Goal: Information Seeking & Learning: Learn about a topic

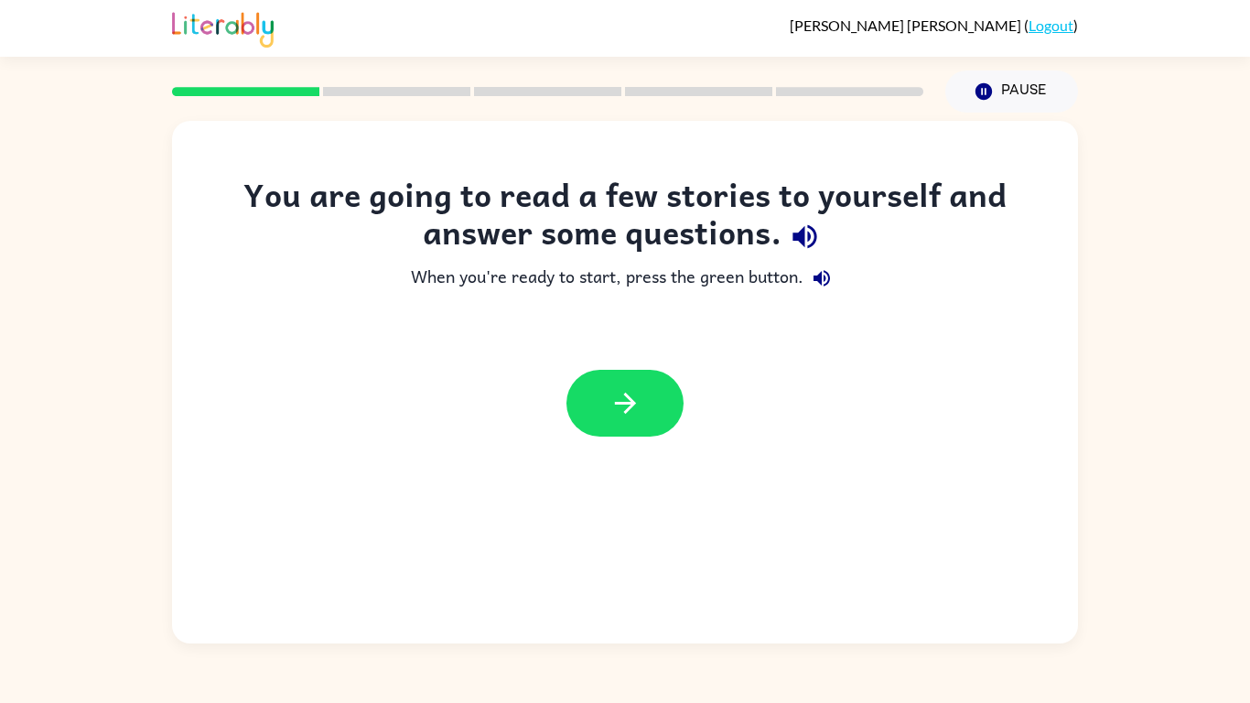
click at [809, 232] on icon "button" at bounding box center [805, 237] width 32 height 32
click at [634, 413] on icon "button" at bounding box center [626, 403] width 32 height 32
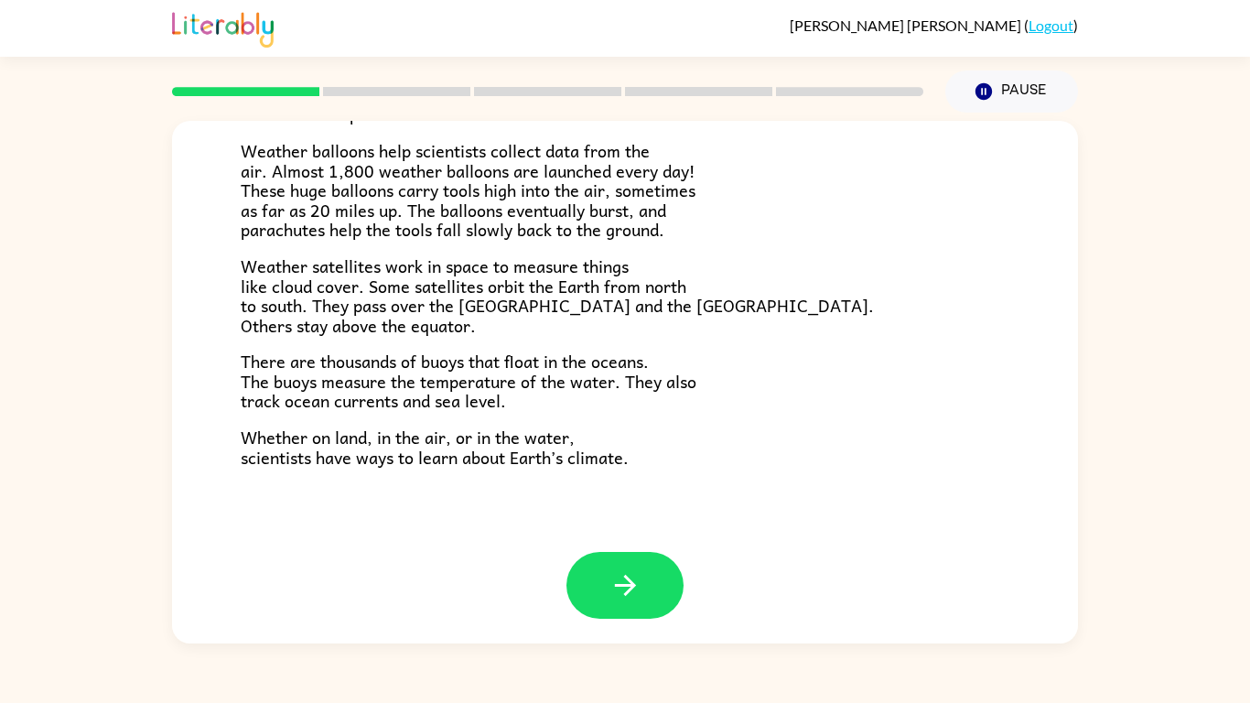
scroll to position [512, 0]
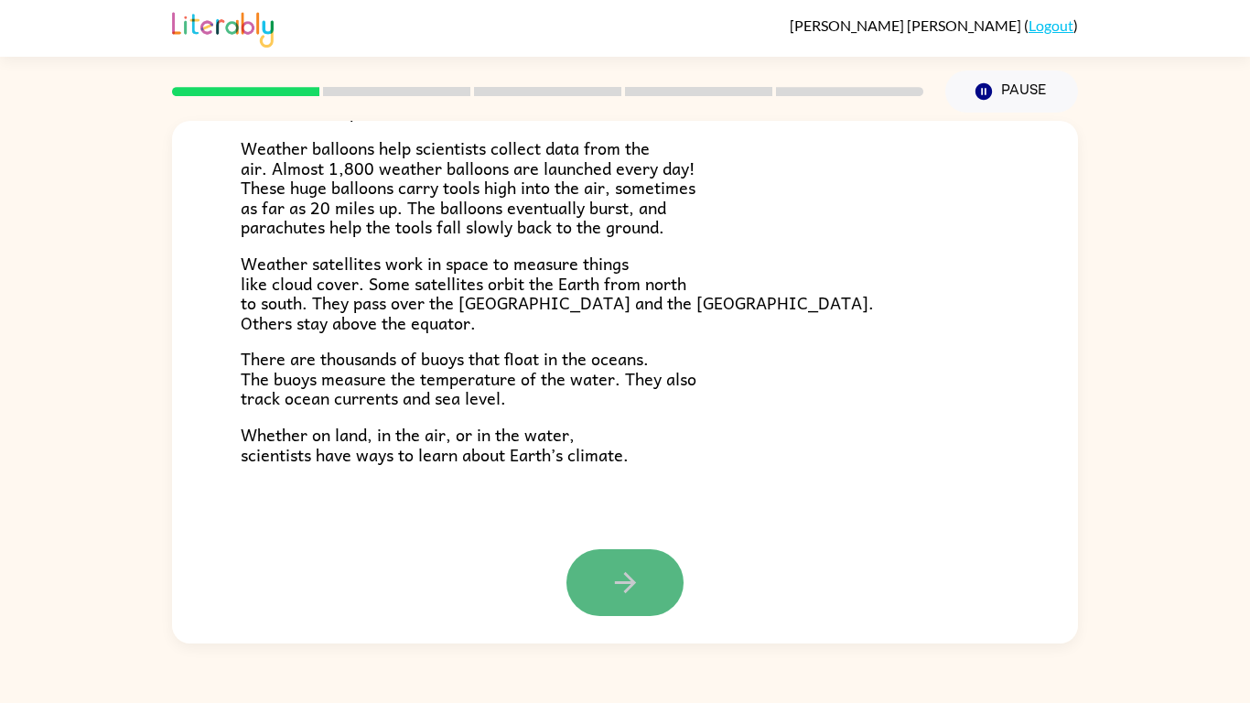
click at [622, 558] on button "button" at bounding box center [625, 582] width 117 height 67
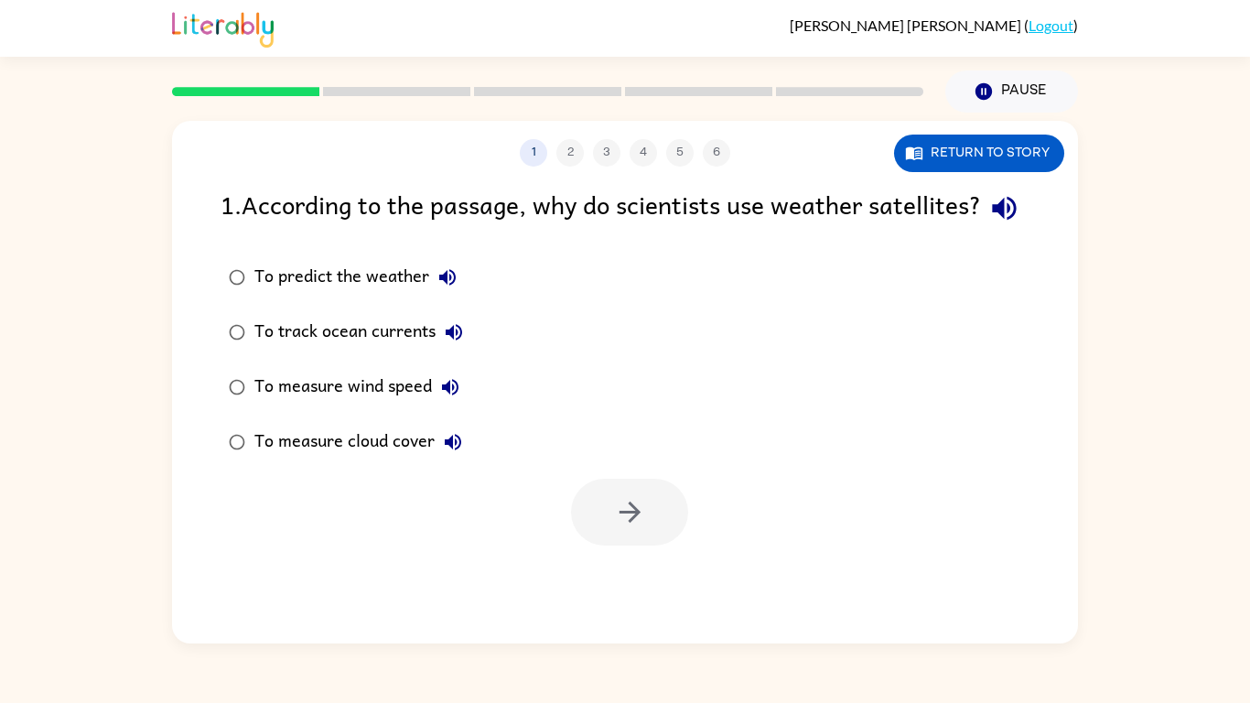
scroll to position [0, 0]
click at [992, 221] on icon "button" at bounding box center [1004, 209] width 24 height 24
click at [444, 286] on icon "button" at bounding box center [447, 277] width 16 height 16
click at [455, 343] on icon "button" at bounding box center [454, 332] width 22 height 22
click at [450, 395] on icon "button" at bounding box center [450, 387] width 16 height 16
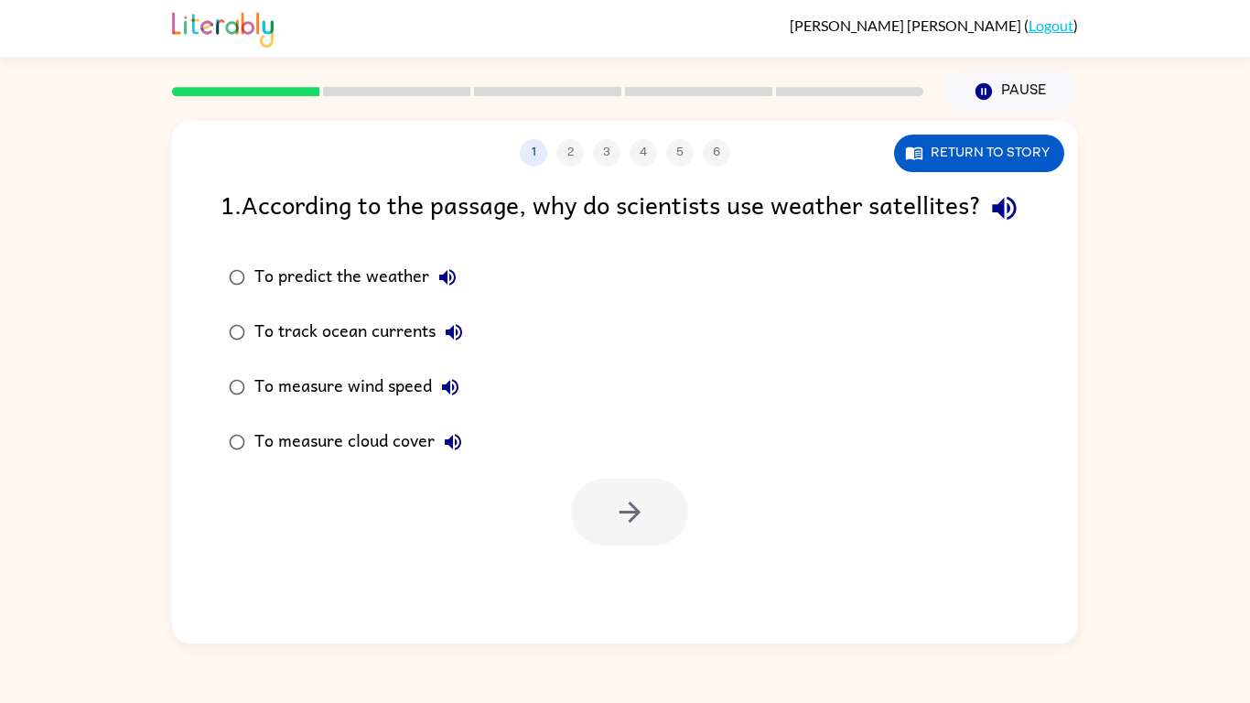
click at [451, 450] on icon "button" at bounding box center [453, 442] width 16 height 16
click at [593, 536] on button "button" at bounding box center [629, 512] width 117 height 67
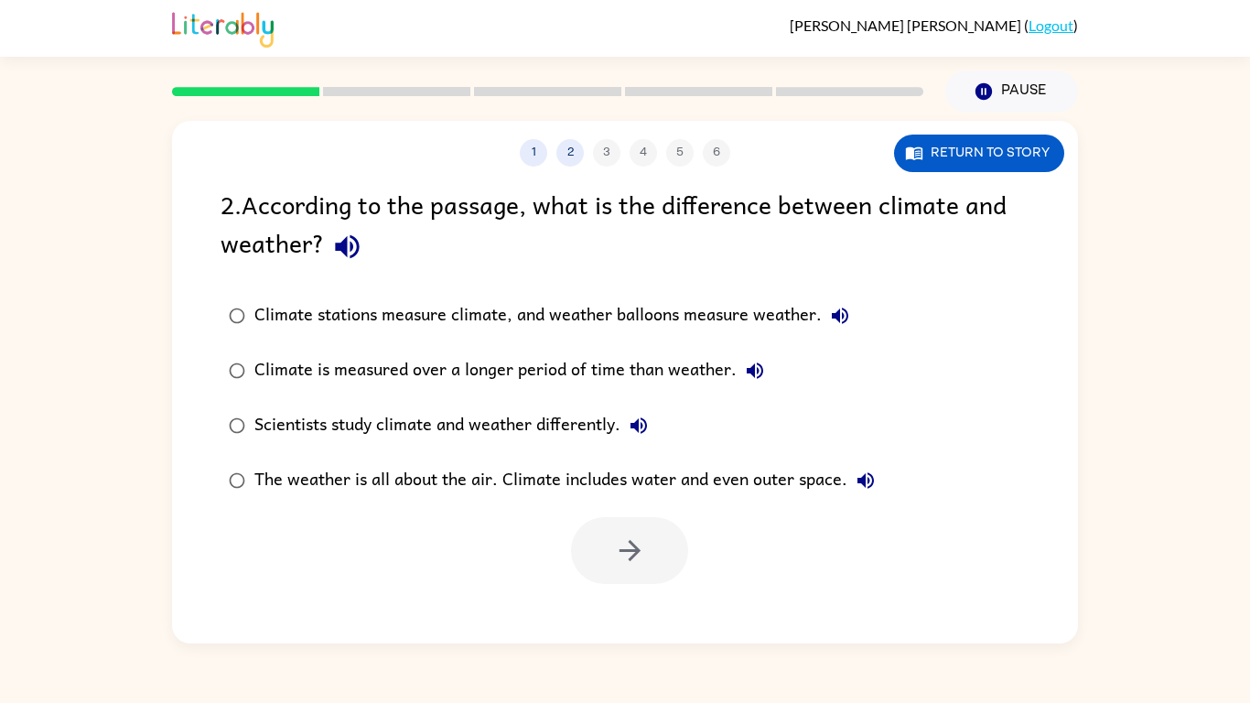
click at [333, 247] on icon "button" at bounding box center [347, 247] width 32 height 32
click at [923, 154] on icon "button" at bounding box center [914, 153] width 18 height 18
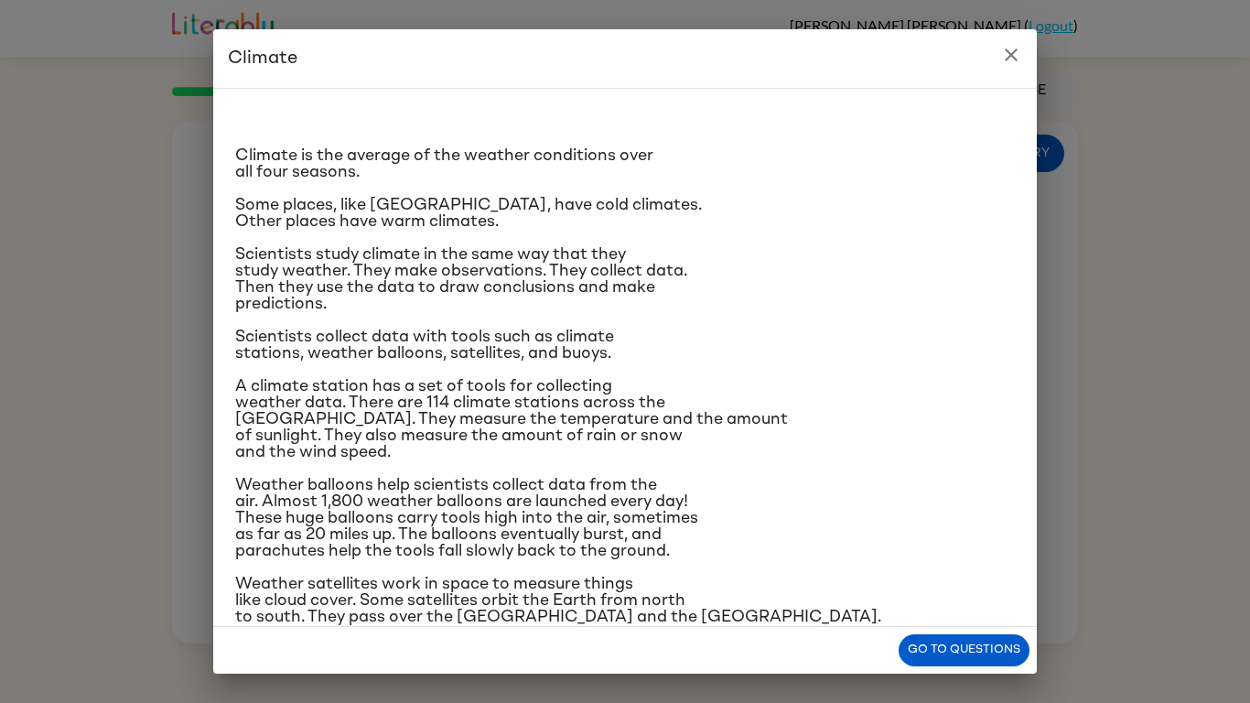
click at [1020, 52] on icon "close" at bounding box center [1011, 55] width 22 height 22
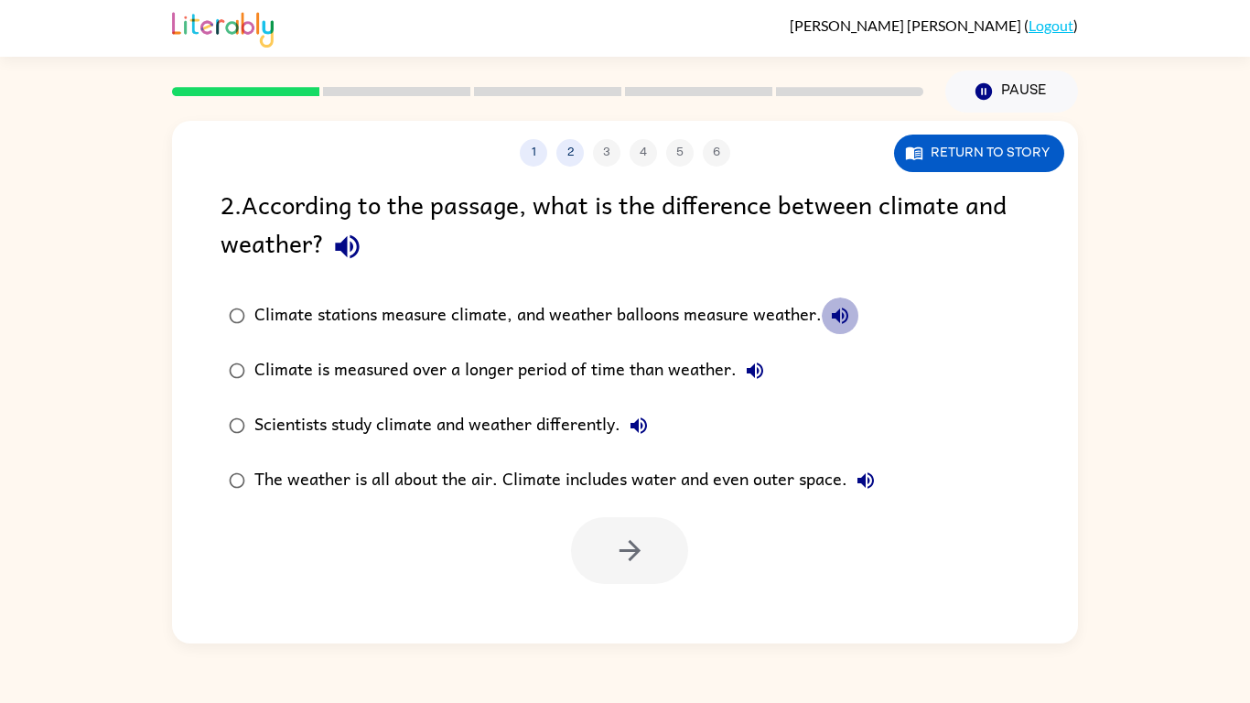
click at [840, 312] on icon "button" at bounding box center [840, 316] width 22 height 22
click at [762, 365] on icon "button" at bounding box center [755, 371] width 22 height 22
click at [640, 420] on icon "button" at bounding box center [639, 425] width 16 height 16
click at [868, 483] on icon "button" at bounding box center [866, 481] width 22 height 22
click at [621, 543] on icon "button" at bounding box center [630, 551] width 32 height 32
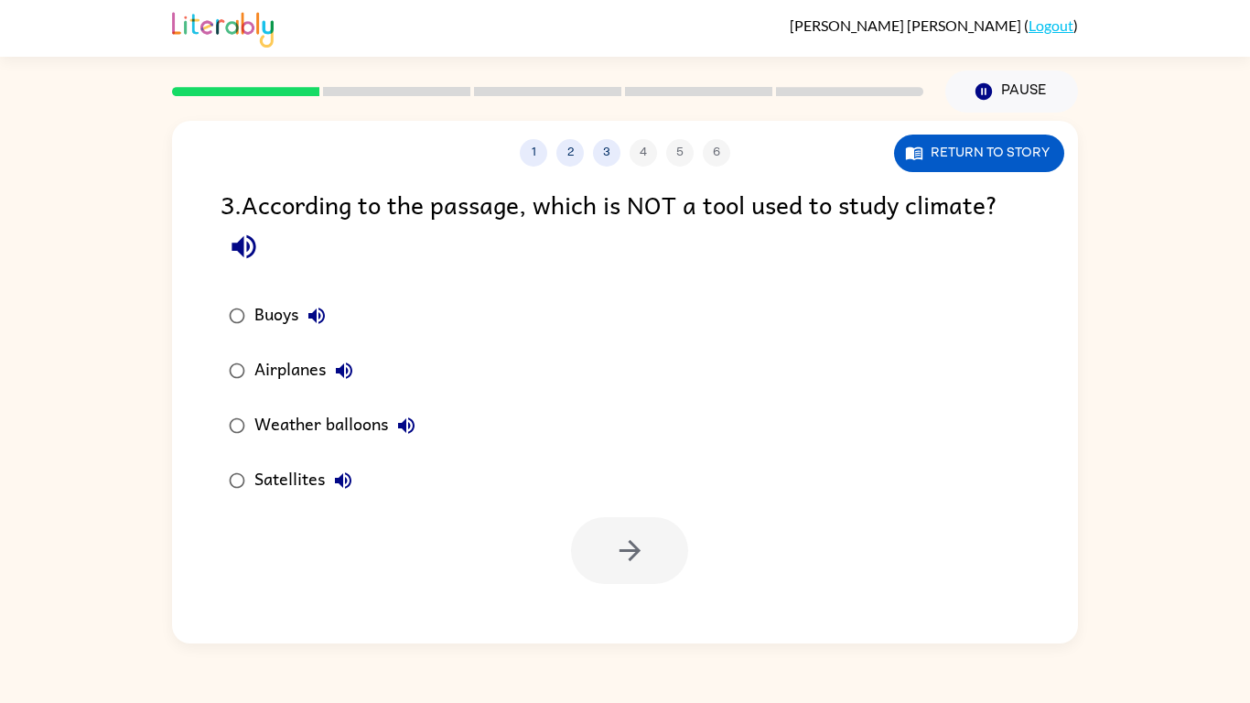
click at [256, 260] on icon "button" at bounding box center [244, 247] width 32 height 32
click at [314, 309] on icon "button" at bounding box center [317, 316] width 22 height 22
click at [345, 364] on icon "button" at bounding box center [344, 371] width 22 height 22
click at [414, 430] on icon "button" at bounding box center [406, 426] width 22 height 22
click at [340, 472] on icon "button" at bounding box center [343, 481] width 22 height 22
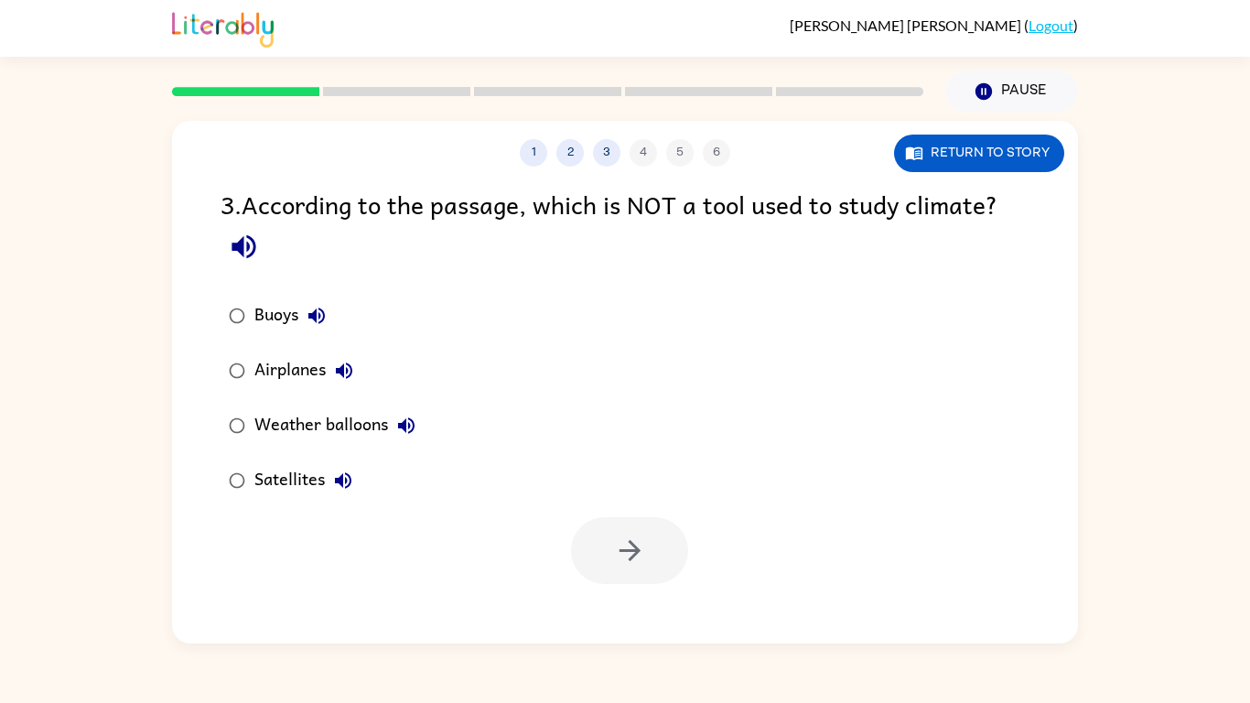
click at [308, 315] on icon "button" at bounding box center [317, 316] width 22 height 22
click at [1034, 155] on button "Return to story" at bounding box center [979, 154] width 170 height 38
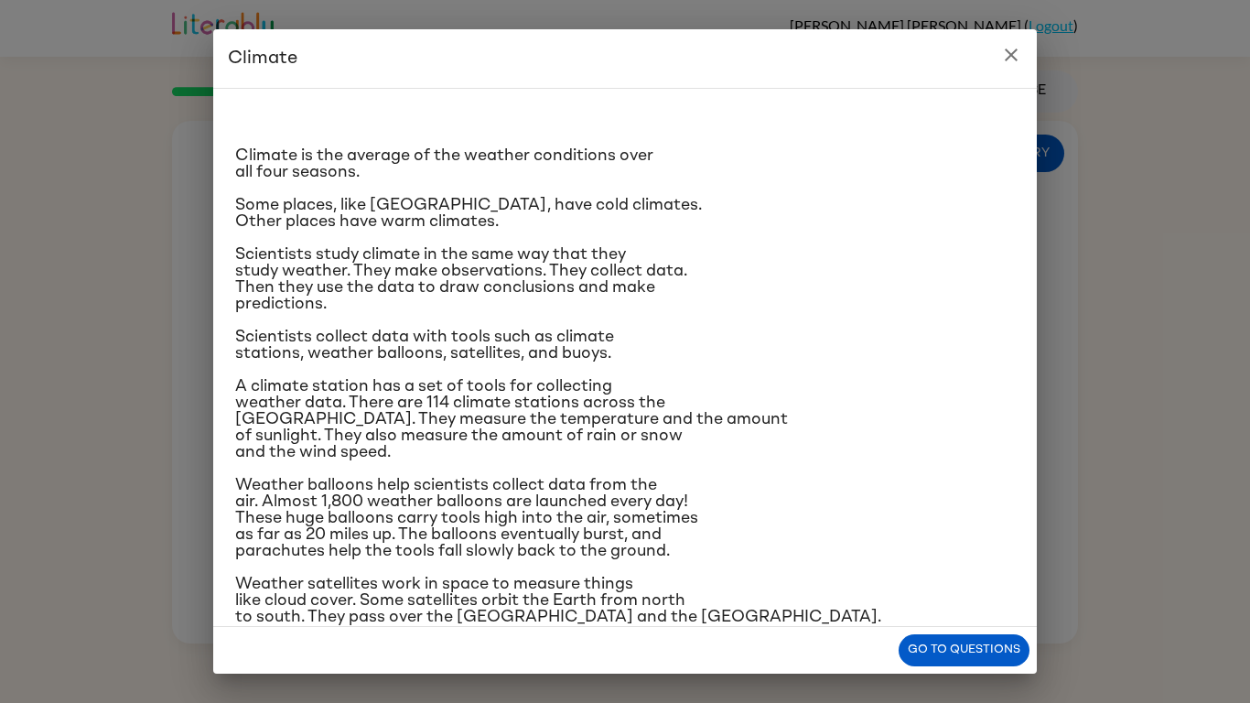
click at [1008, 62] on icon "close" at bounding box center [1011, 55] width 22 height 22
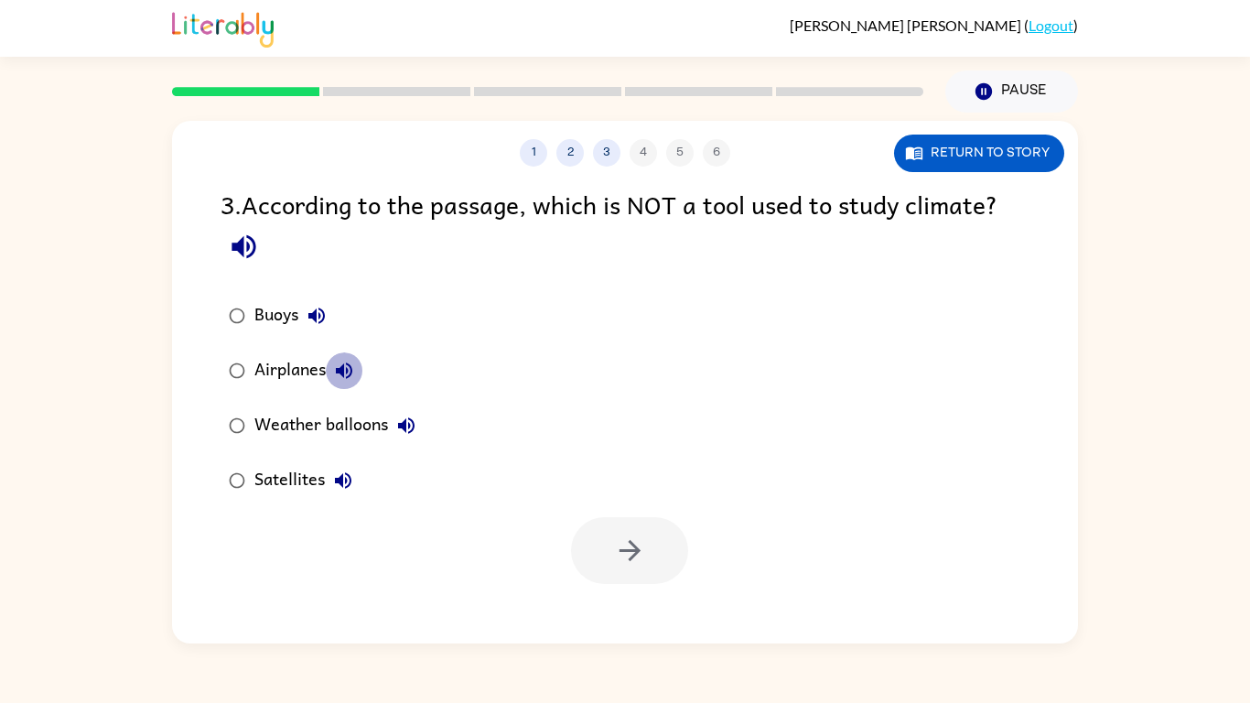
click at [349, 371] on icon "button" at bounding box center [344, 370] width 16 height 16
click at [641, 552] on icon "button" at bounding box center [630, 551] width 32 height 32
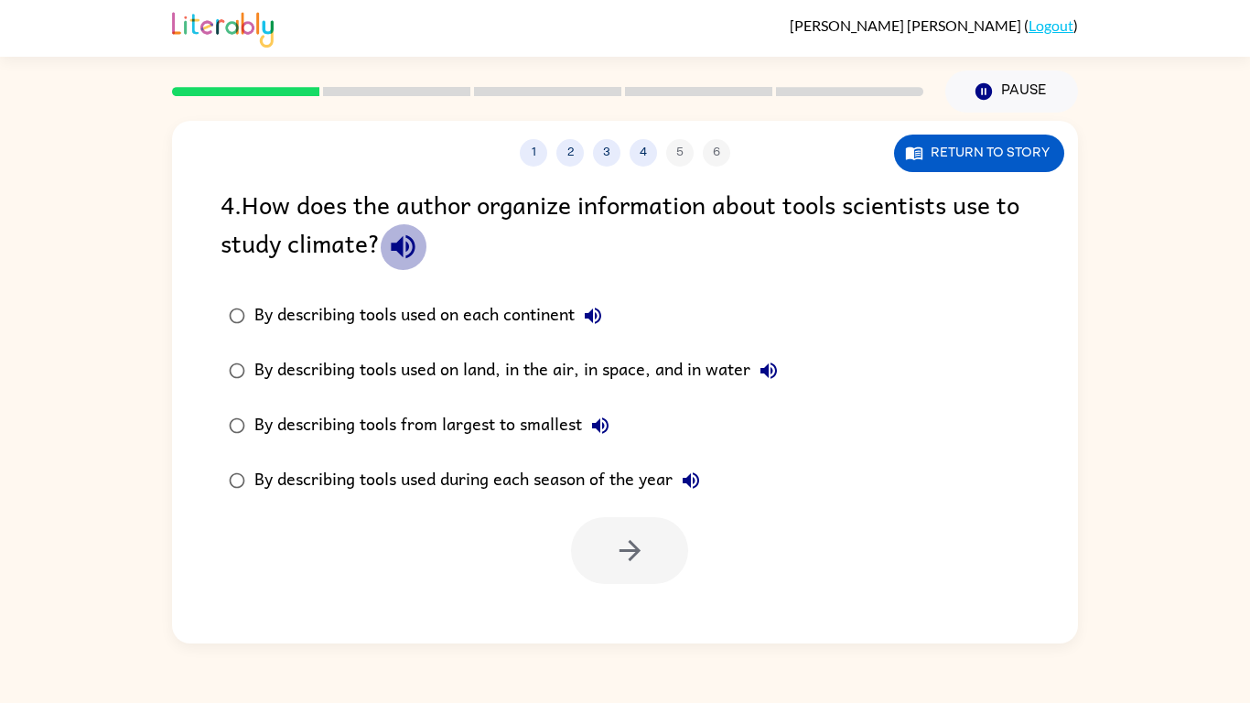
click at [393, 249] on icon "button" at bounding box center [403, 247] width 24 height 24
click at [407, 248] on icon "button" at bounding box center [403, 247] width 24 height 24
click at [603, 308] on icon "button" at bounding box center [593, 316] width 22 height 22
click at [777, 371] on icon "button" at bounding box center [769, 371] width 22 height 22
click at [604, 437] on icon "button" at bounding box center [600, 426] width 22 height 22
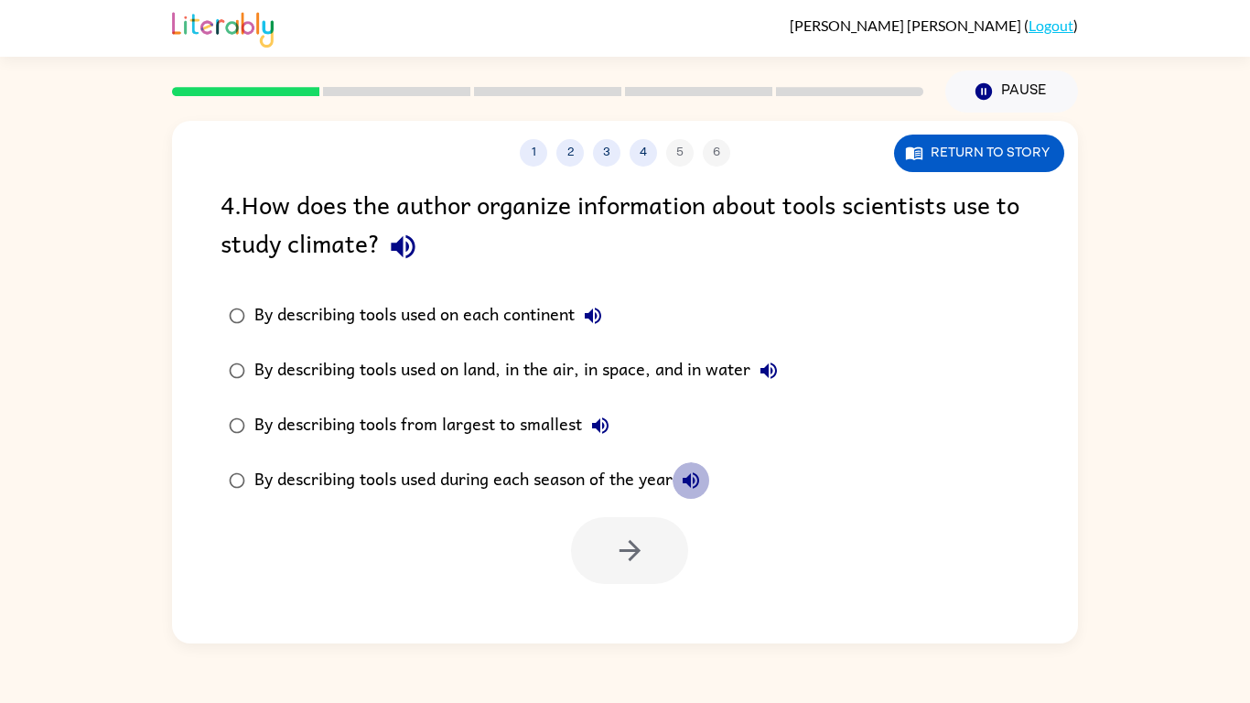
click at [693, 483] on icon "button" at bounding box center [691, 480] width 16 height 16
click at [656, 565] on button "button" at bounding box center [629, 550] width 117 height 67
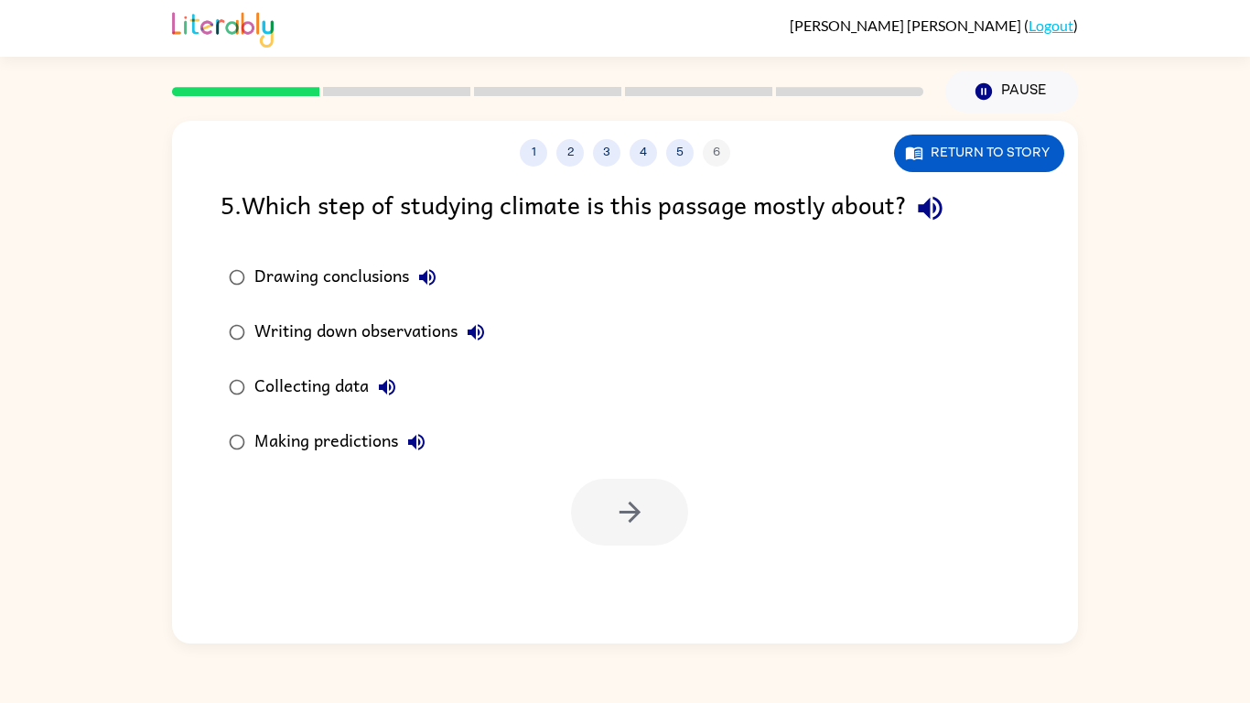
click at [482, 327] on icon "button" at bounding box center [476, 332] width 16 height 16
click at [443, 268] on button "Drawing conclusions" at bounding box center [427, 277] width 37 height 37
click at [938, 212] on icon "button" at bounding box center [930, 208] width 32 height 32
click at [402, 386] on button "Collecting data" at bounding box center [387, 387] width 37 height 37
click at [614, 525] on icon "button" at bounding box center [630, 512] width 32 height 32
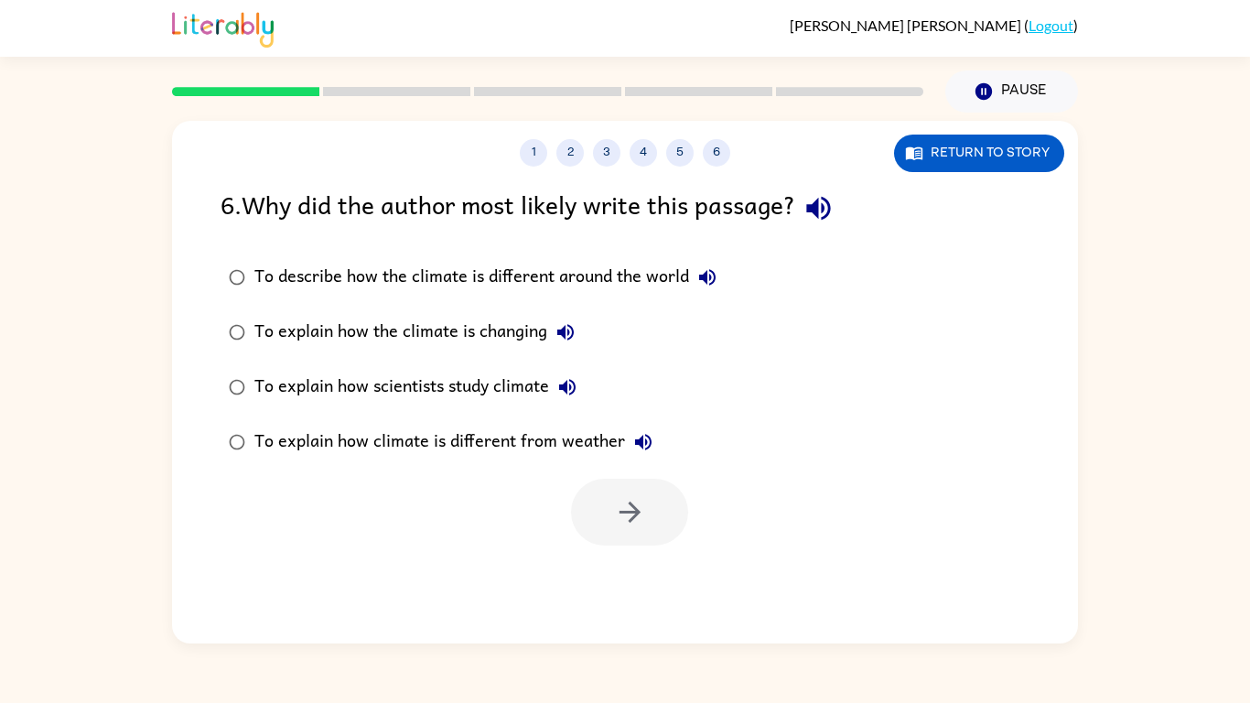
click at [830, 205] on icon "button" at bounding box center [818, 209] width 24 height 24
click at [703, 275] on icon "button" at bounding box center [707, 277] width 16 height 16
click at [555, 340] on icon "button" at bounding box center [566, 332] width 22 height 22
click at [561, 403] on button "To explain how scientists study climate" at bounding box center [567, 387] width 37 height 37
click at [633, 425] on button "To explain how climate is different from weather" at bounding box center [643, 442] width 37 height 37
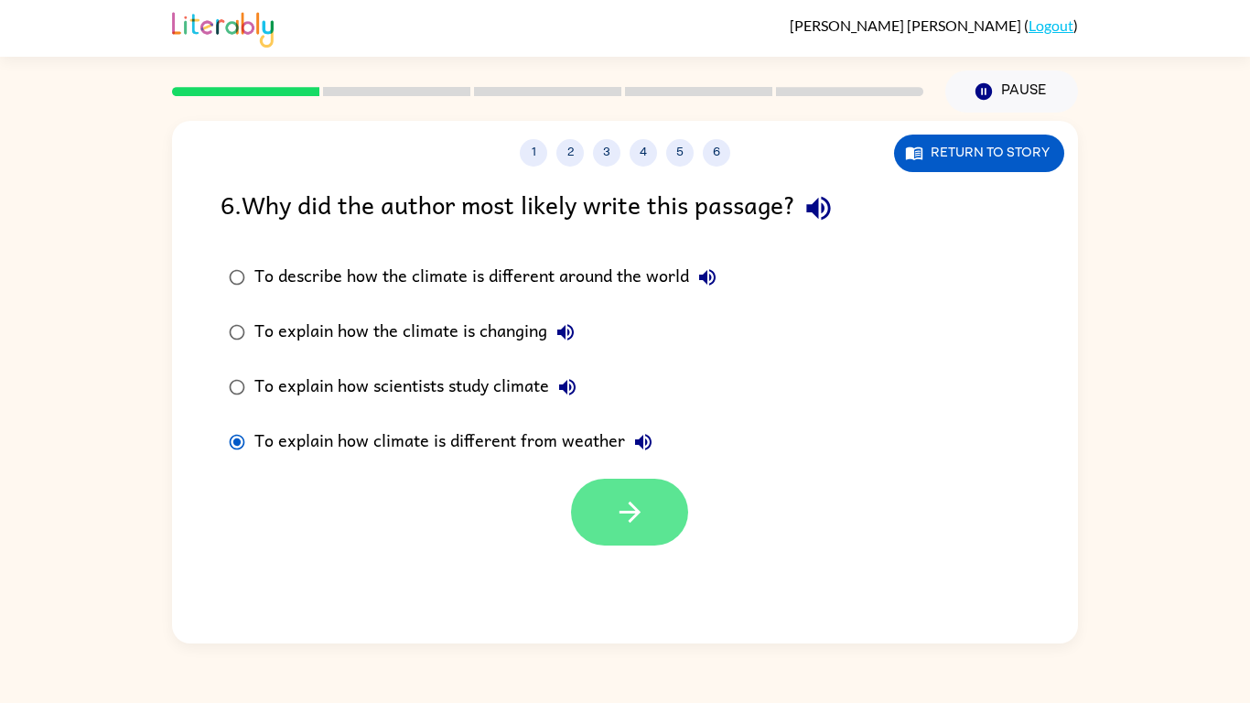
click at [655, 513] on button "button" at bounding box center [629, 512] width 117 height 67
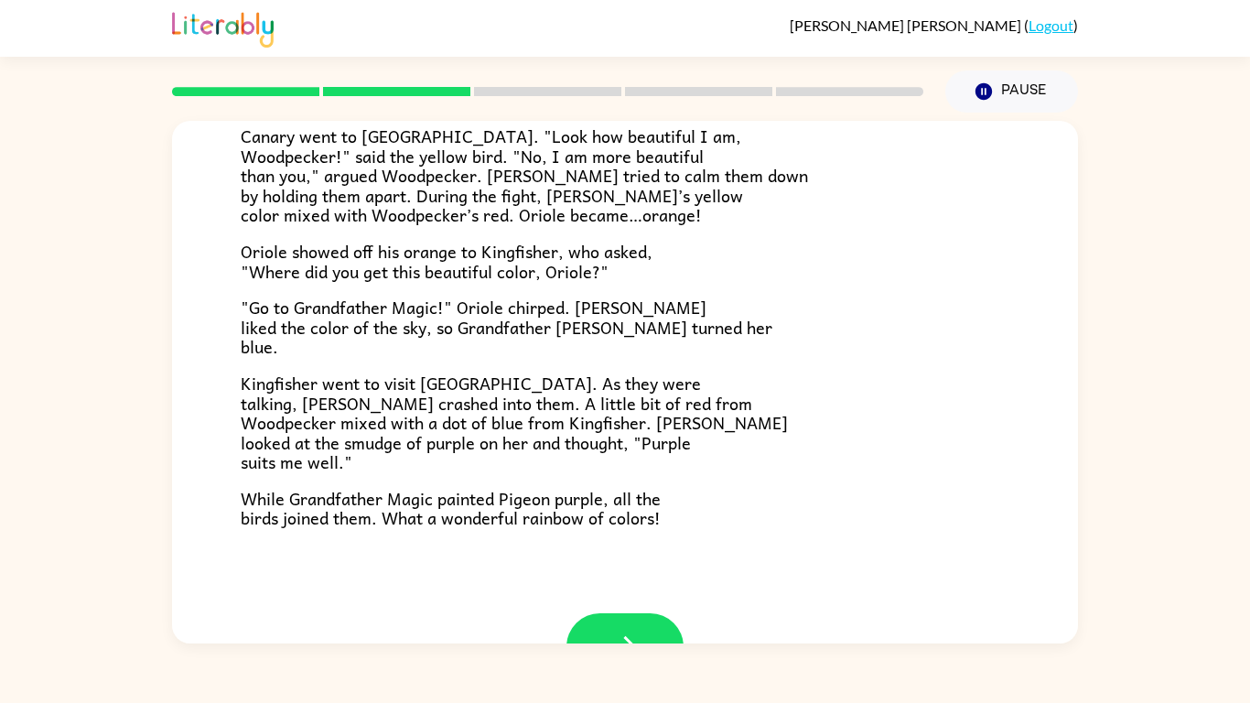
scroll to position [472, 0]
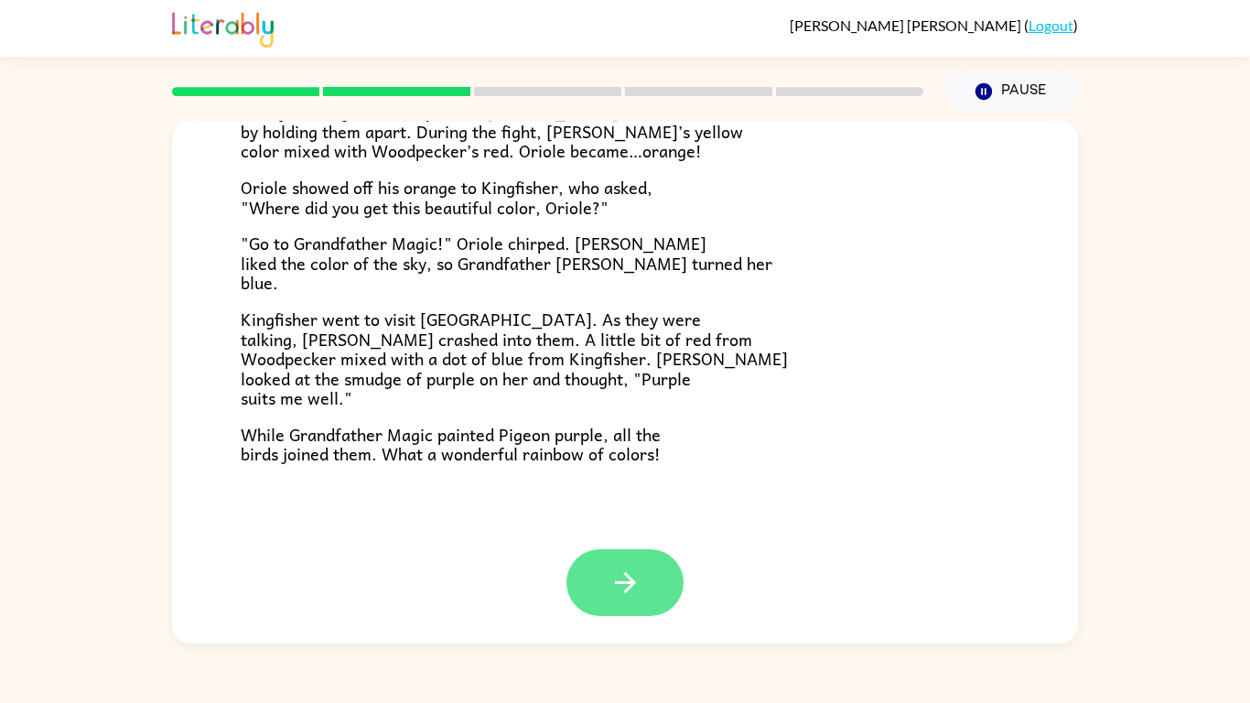
click at [639, 588] on icon "button" at bounding box center [626, 583] width 32 height 32
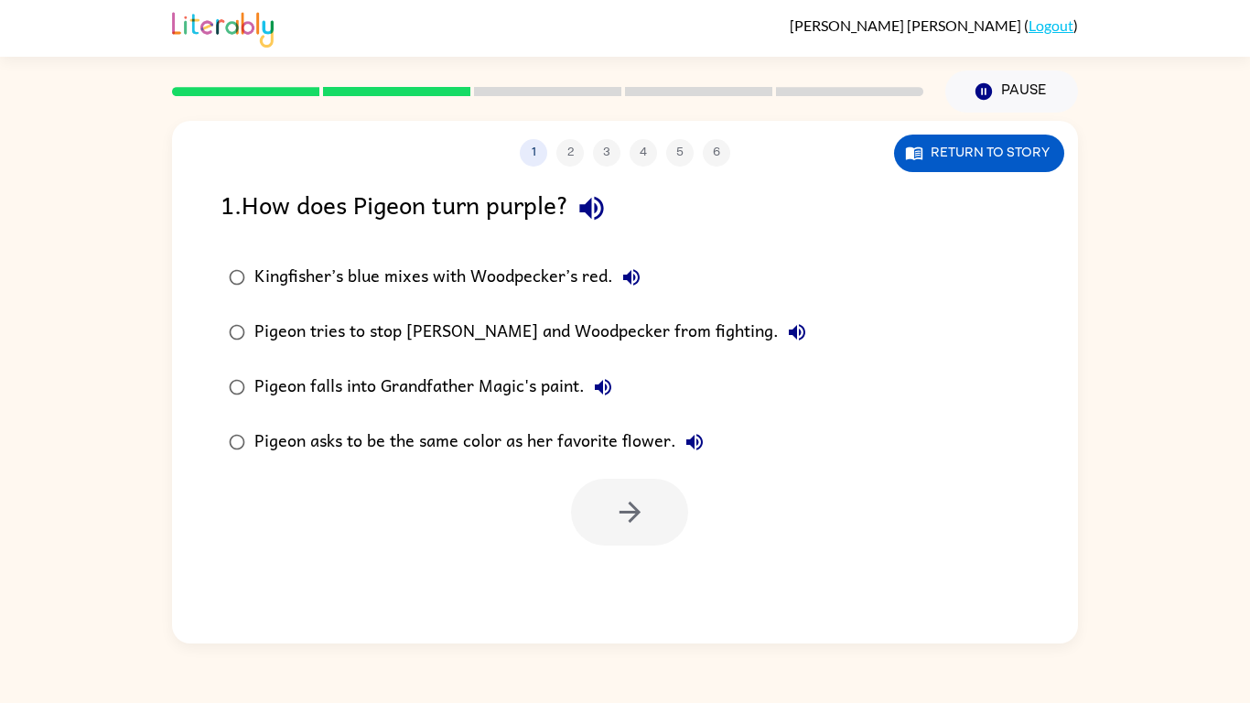
scroll to position [0, 0]
click at [602, 202] on icon "button" at bounding box center [592, 208] width 32 height 32
click at [631, 276] on icon "button" at bounding box center [632, 277] width 22 height 22
click at [786, 339] on icon "button" at bounding box center [797, 332] width 22 height 22
click at [600, 386] on icon "button" at bounding box center [603, 387] width 16 height 16
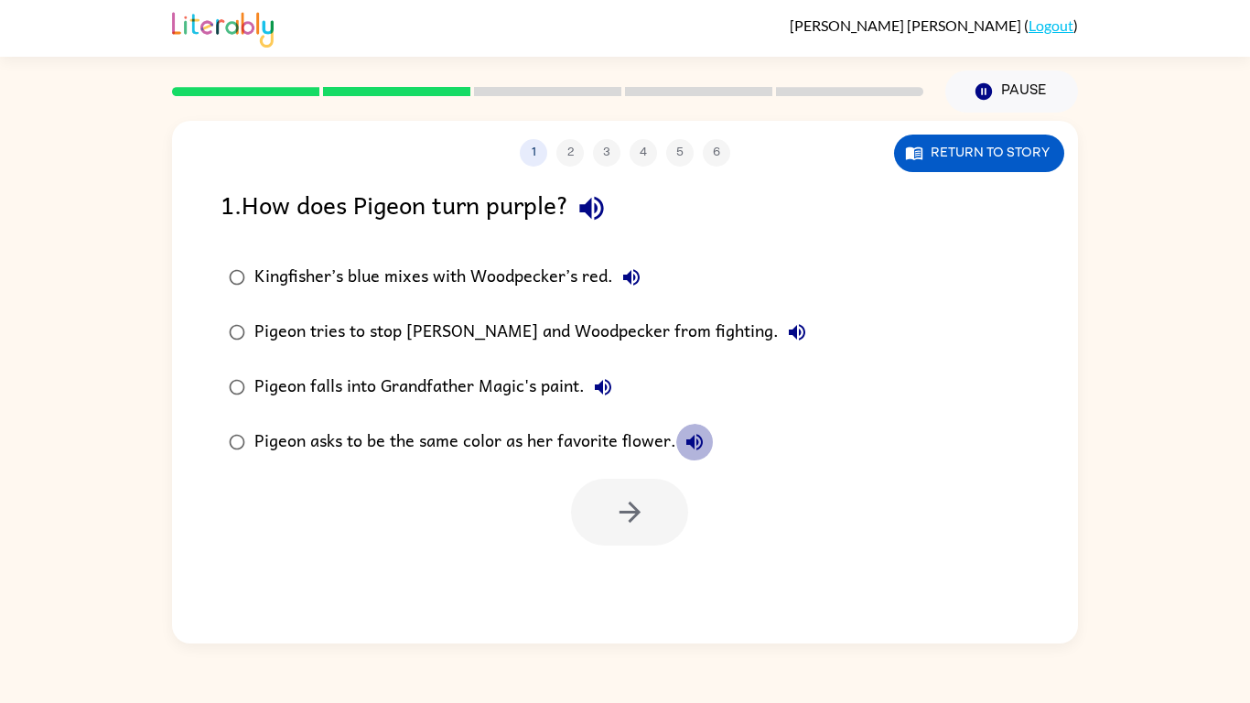
click at [694, 441] on icon "button" at bounding box center [695, 442] width 22 height 22
click at [260, 437] on div "Pigeon asks to be the same color as her favorite flower." at bounding box center [483, 442] width 459 height 37
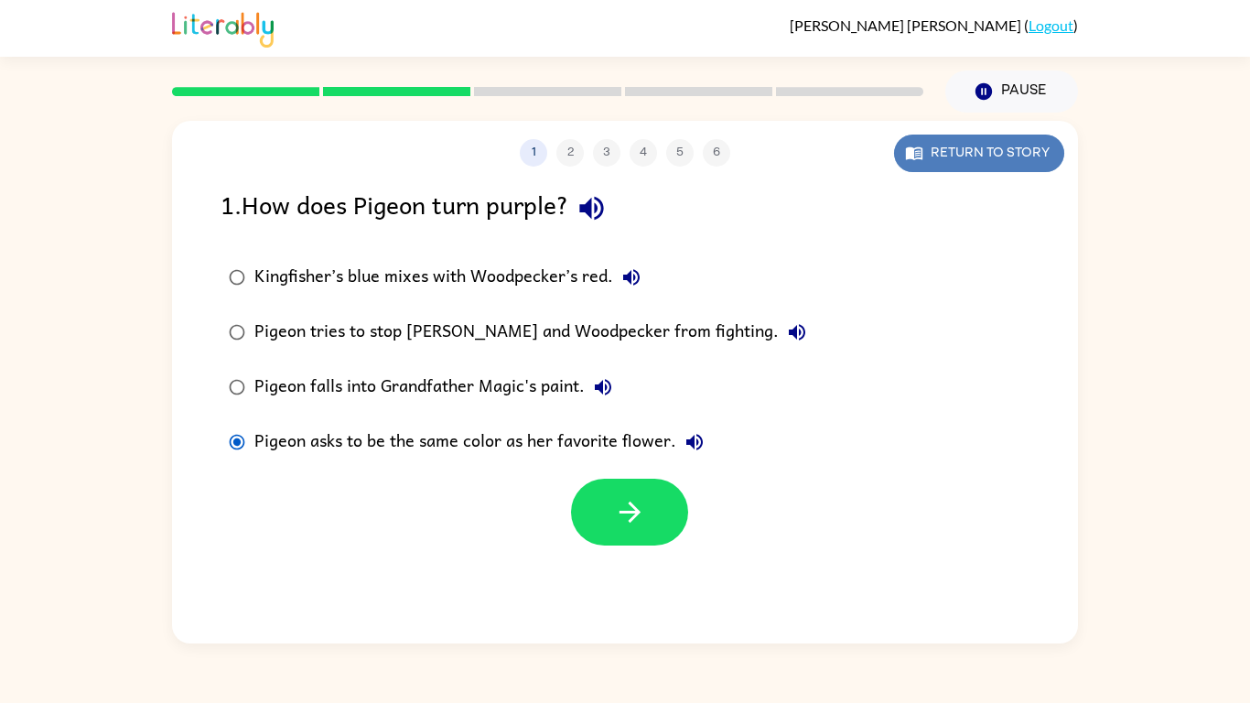
click at [920, 158] on icon "button" at bounding box center [914, 153] width 16 height 13
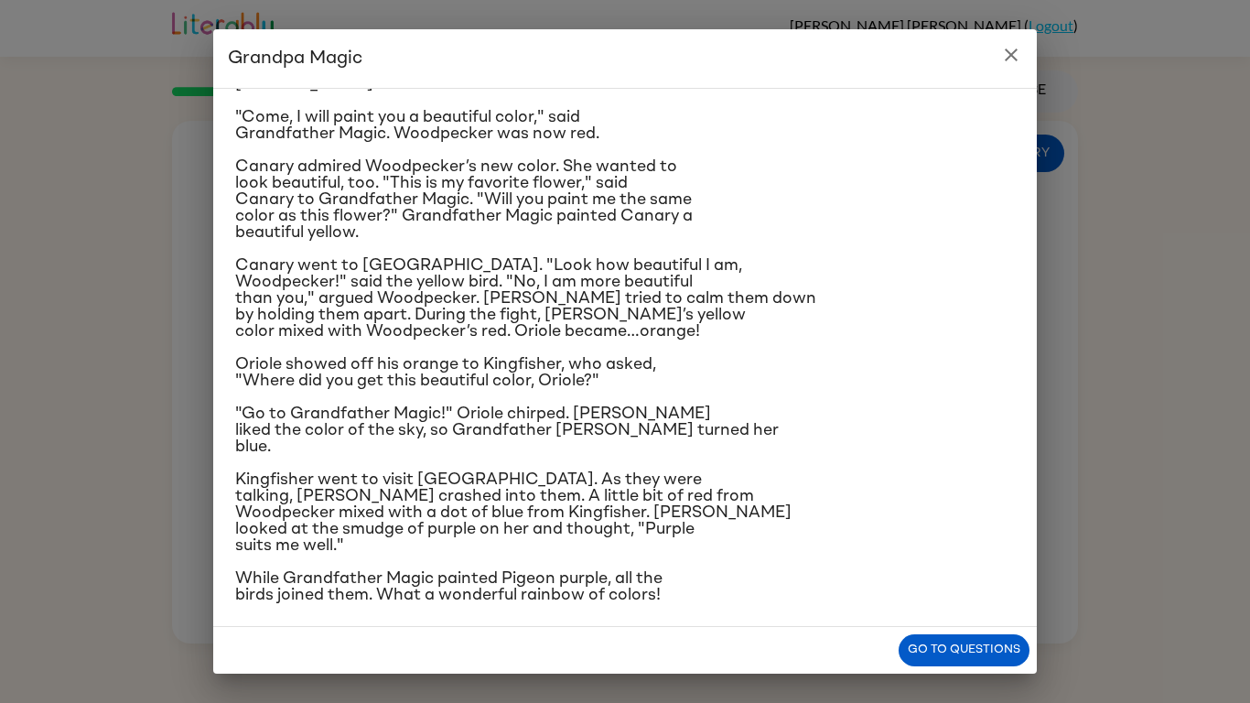
scroll to position [129, 0]
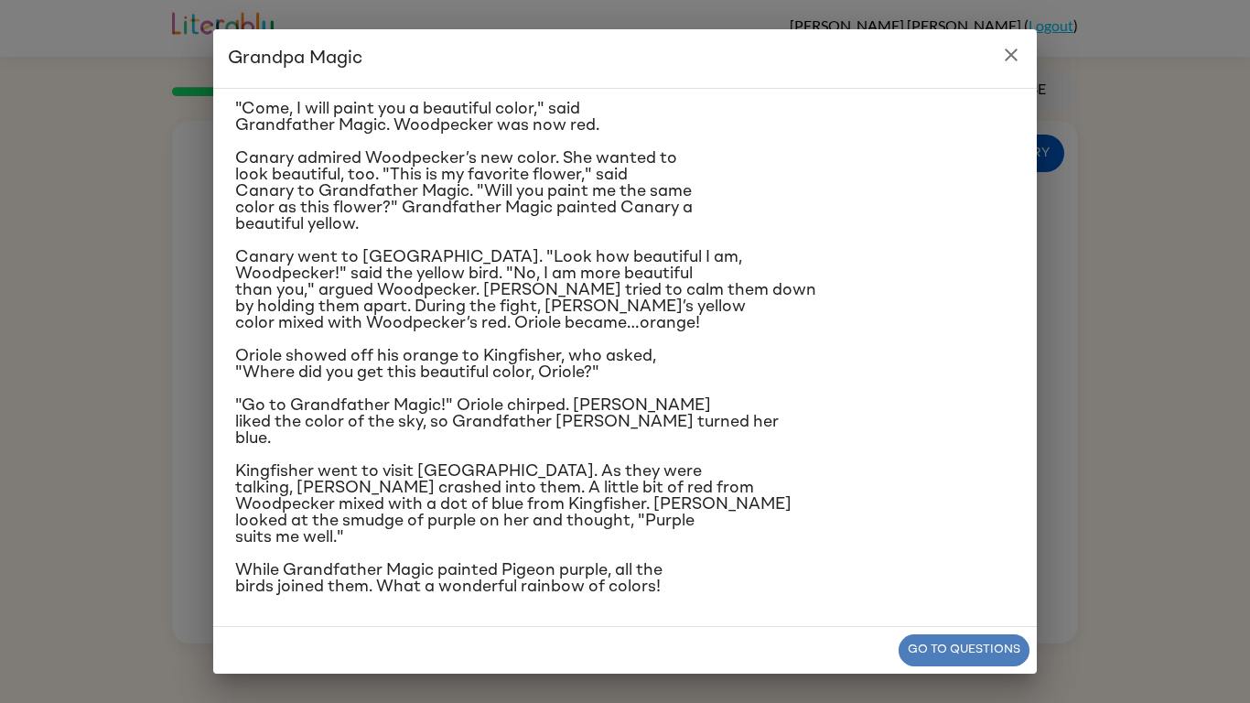
click at [1000, 643] on button "Go to questions" at bounding box center [964, 650] width 131 height 32
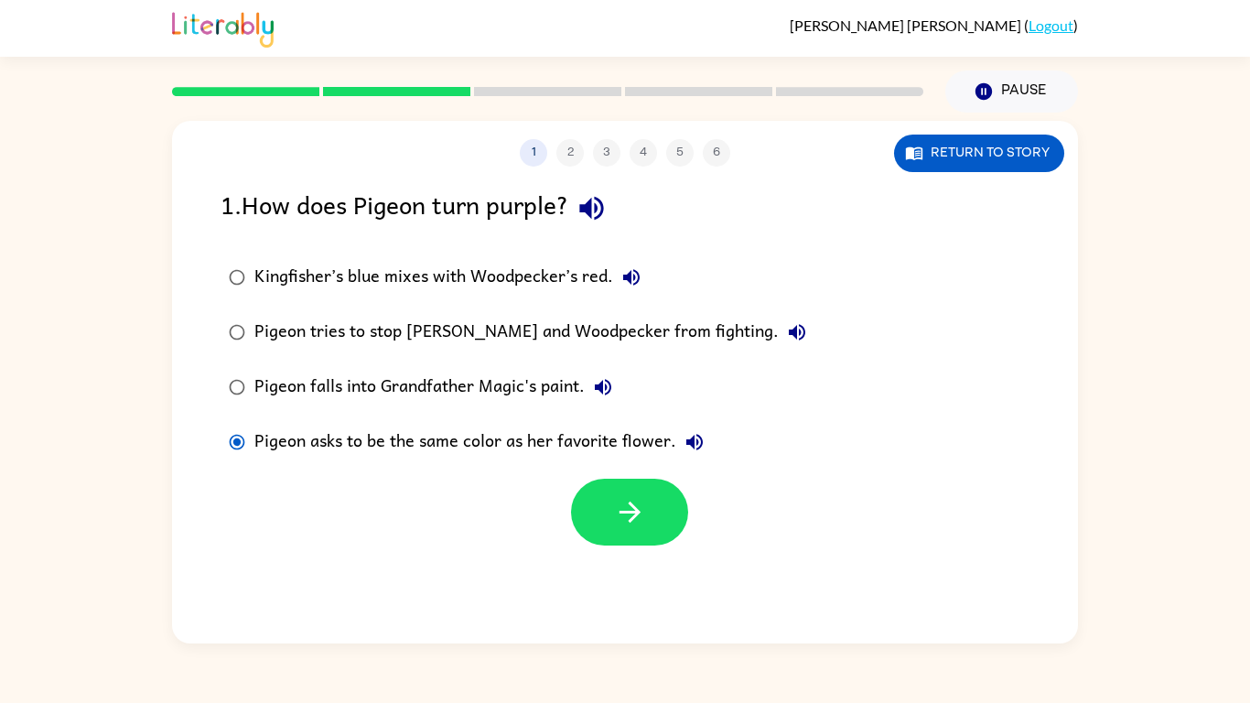
click at [256, 276] on div "Kingfisher’s blue mixes with Woodpecker’s red." at bounding box center [451, 277] width 395 height 37
click at [655, 520] on button "button" at bounding box center [629, 512] width 117 height 67
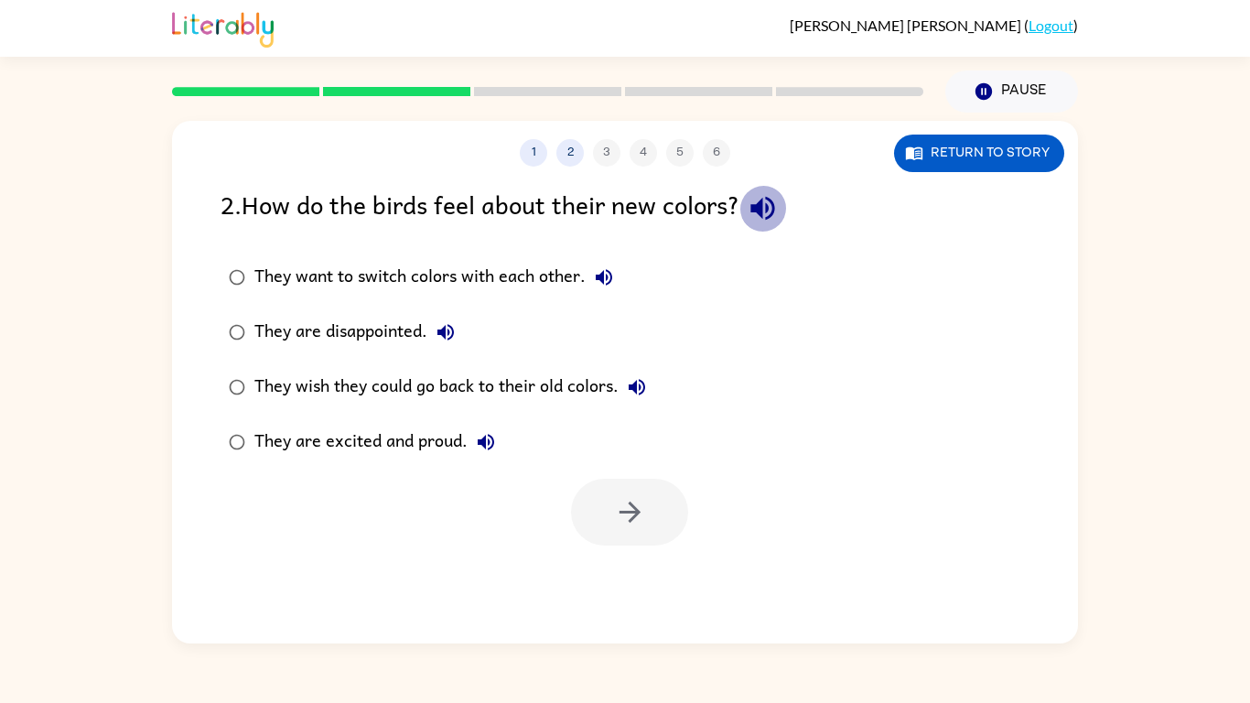
click at [775, 212] on icon "button" at bounding box center [763, 208] width 32 height 32
click at [610, 276] on icon "button" at bounding box center [604, 277] width 22 height 22
click at [441, 332] on icon "button" at bounding box center [446, 332] width 16 height 16
click at [641, 392] on icon "button" at bounding box center [637, 387] width 22 height 22
click at [479, 447] on icon "button" at bounding box center [486, 442] width 22 height 22
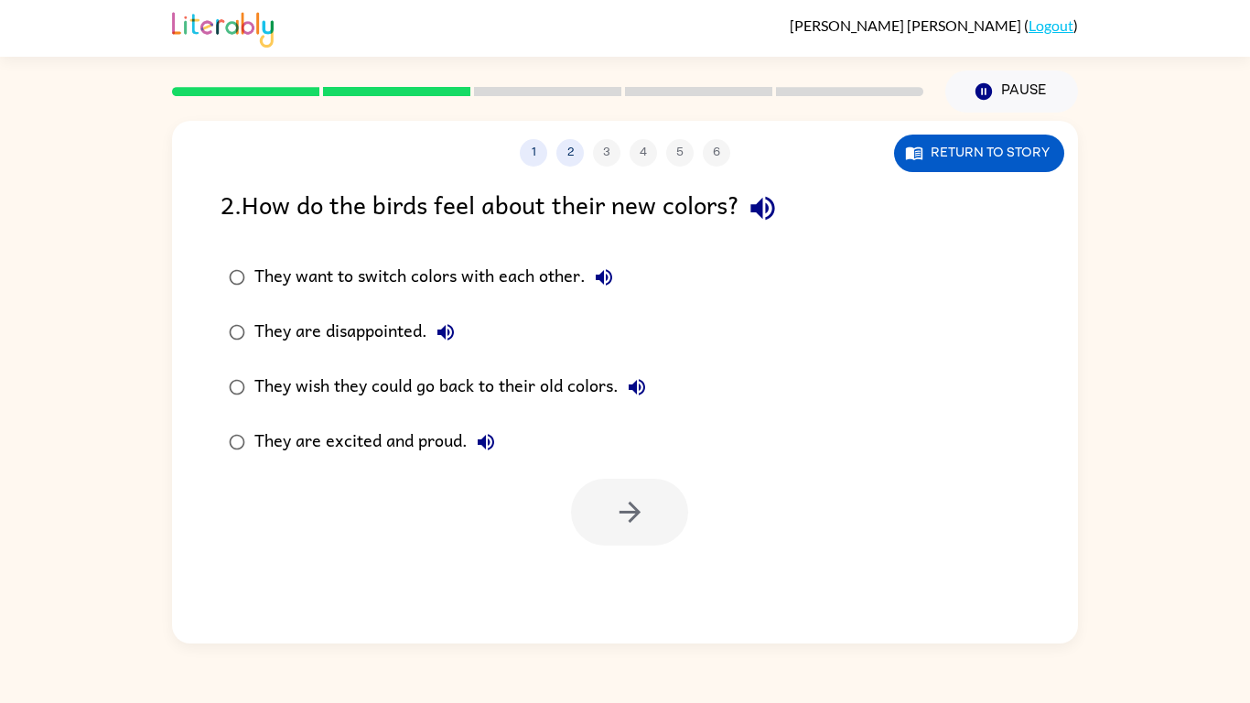
click at [365, 444] on div "They are excited and proud." at bounding box center [379, 442] width 250 height 37
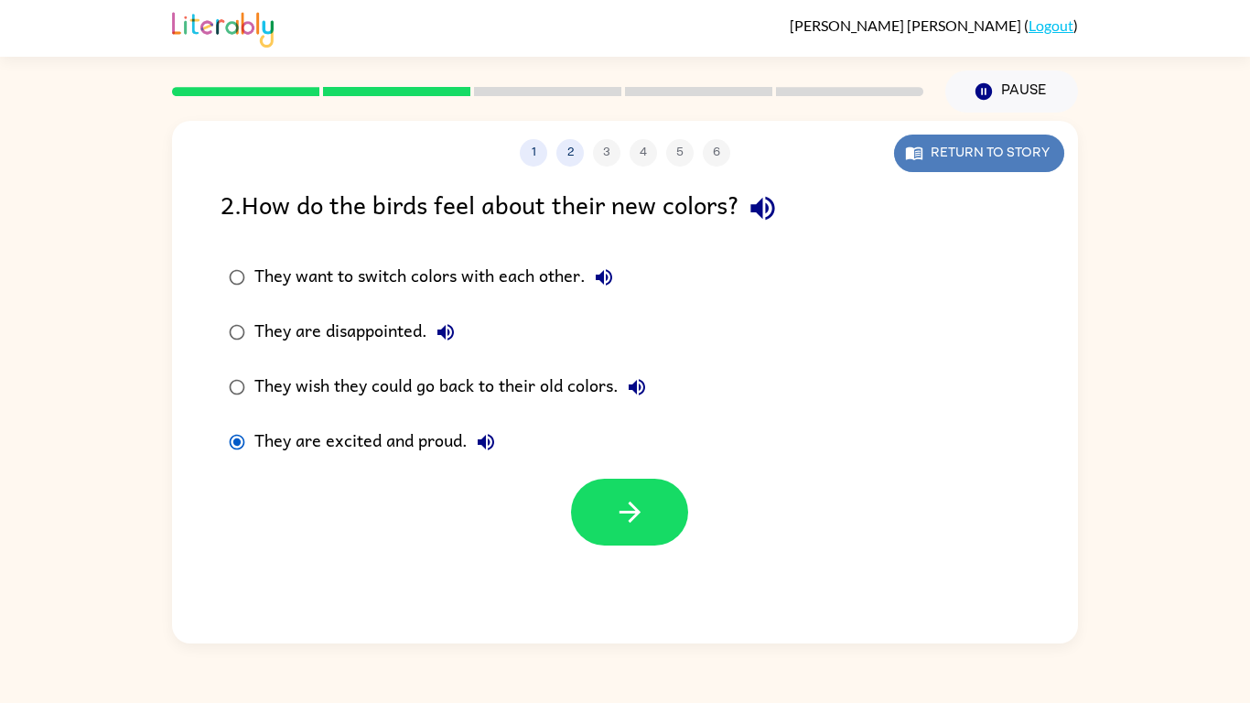
click at [1013, 147] on button "Return to story" at bounding box center [979, 154] width 170 height 38
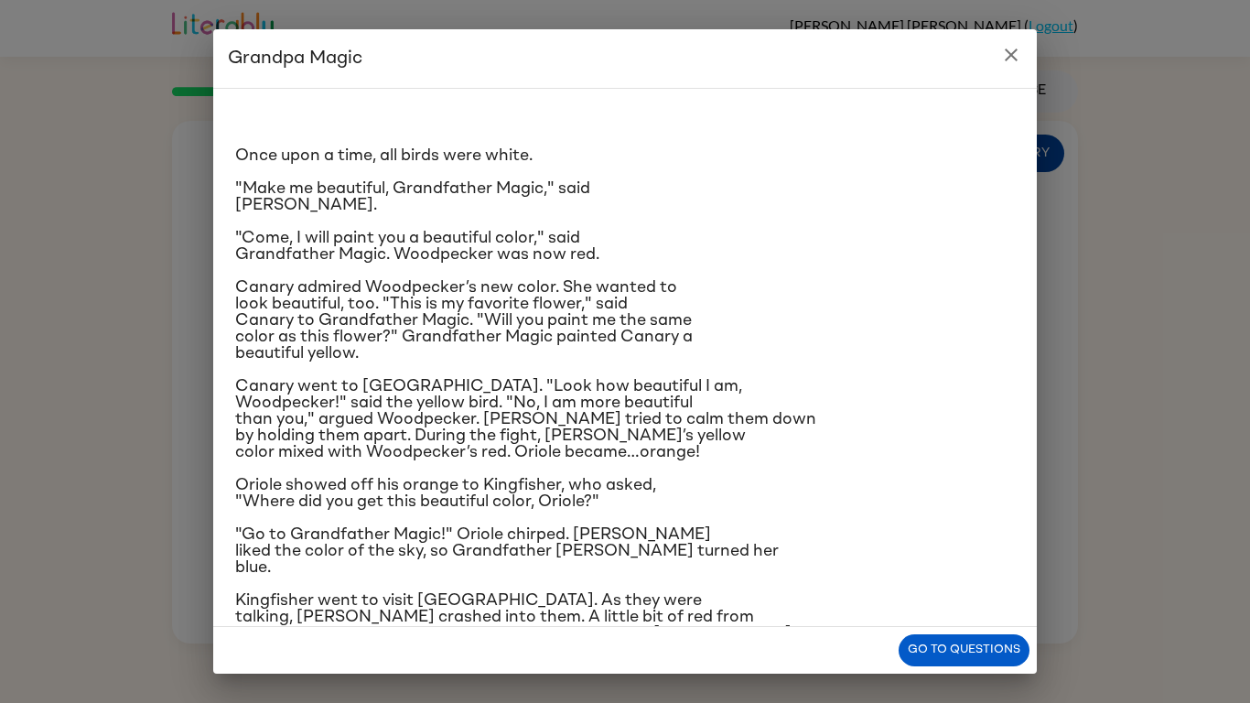
click at [1013, 147] on p "Once upon a time, all birds were white." at bounding box center [625, 155] width 780 height 16
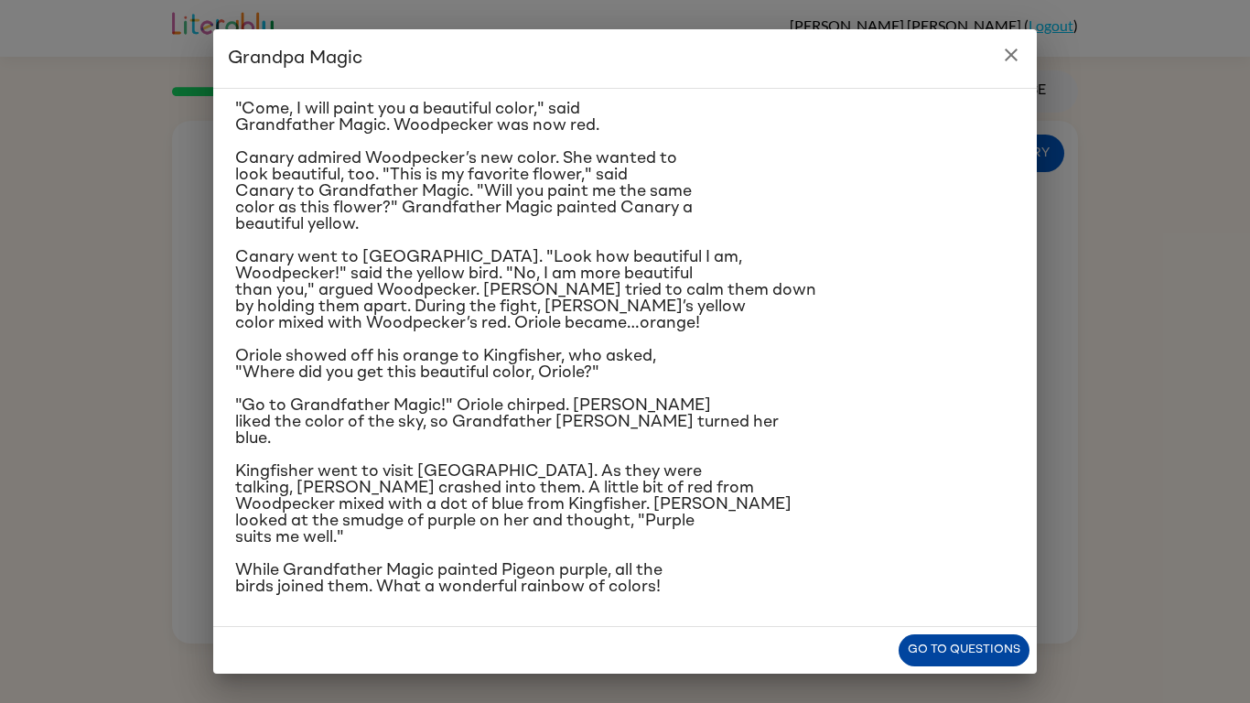
click at [940, 652] on button "Go to questions" at bounding box center [964, 650] width 131 height 32
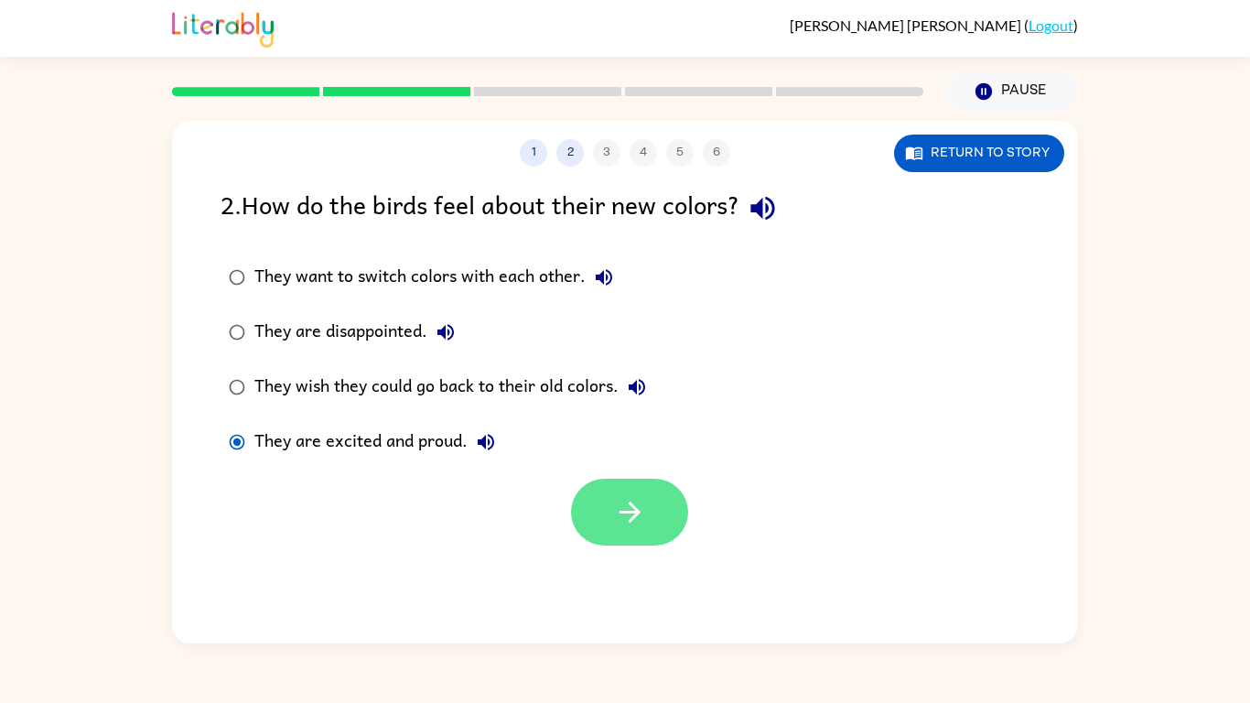
click at [592, 506] on button "button" at bounding box center [629, 512] width 117 height 67
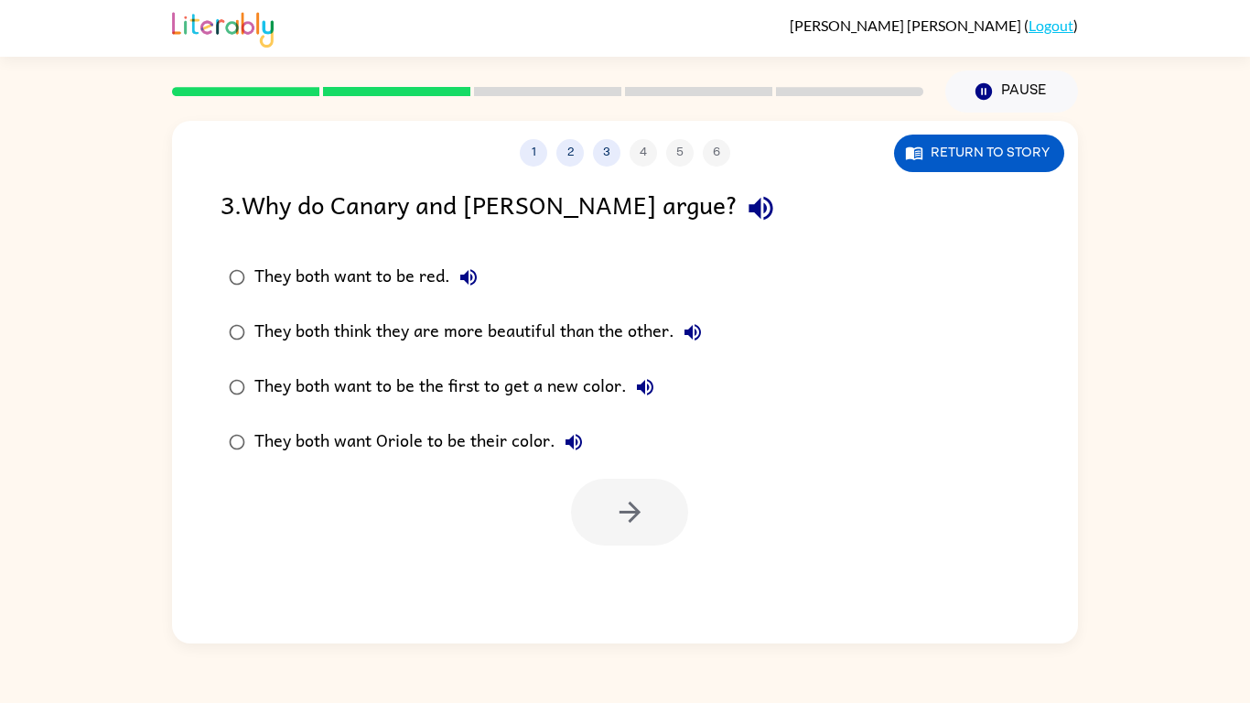
click at [745, 219] on icon "button" at bounding box center [761, 208] width 32 height 32
click at [476, 281] on icon "button" at bounding box center [469, 277] width 22 height 22
click at [697, 330] on icon "button" at bounding box center [693, 332] width 16 height 16
click at [643, 390] on icon "button" at bounding box center [645, 387] width 16 height 16
click at [675, 495] on button "button" at bounding box center [629, 512] width 117 height 67
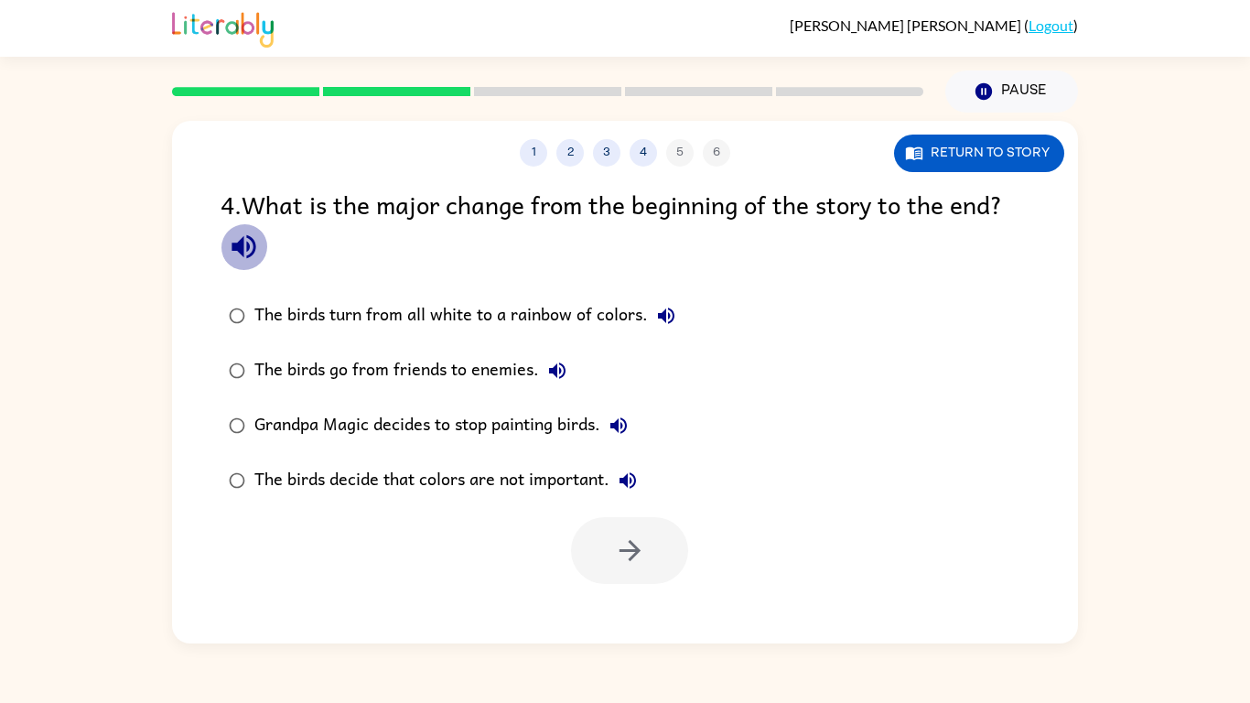
click at [243, 259] on icon "button" at bounding box center [244, 247] width 32 height 32
click at [243, 237] on icon "button" at bounding box center [244, 247] width 32 height 32
click at [668, 319] on icon "button" at bounding box center [666, 316] width 22 height 22
click at [557, 370] on icon "button" at bounding box center [557, 371] width 22 height 22
click at [616, 431] on icon "button" at bounding box center [619, 426] width 22 height 22
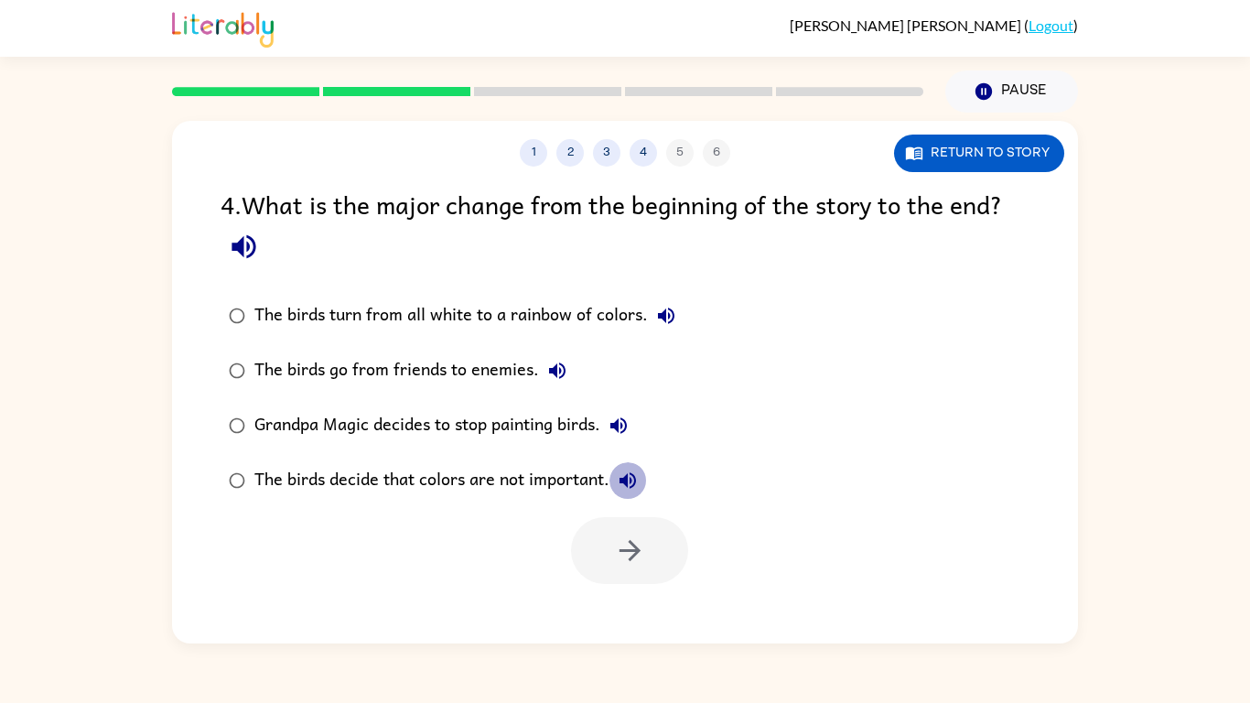
click at [629, 482] on icon "button" at bounding box center [628, 480] width 16 height 16
click at [270, 485] on div "The birds decide that colors are not important." at bounding box center [450, 480] width 392 height 37
click at [580, 563] on button "button" at bounding box center [629, 550] width 117 height 67
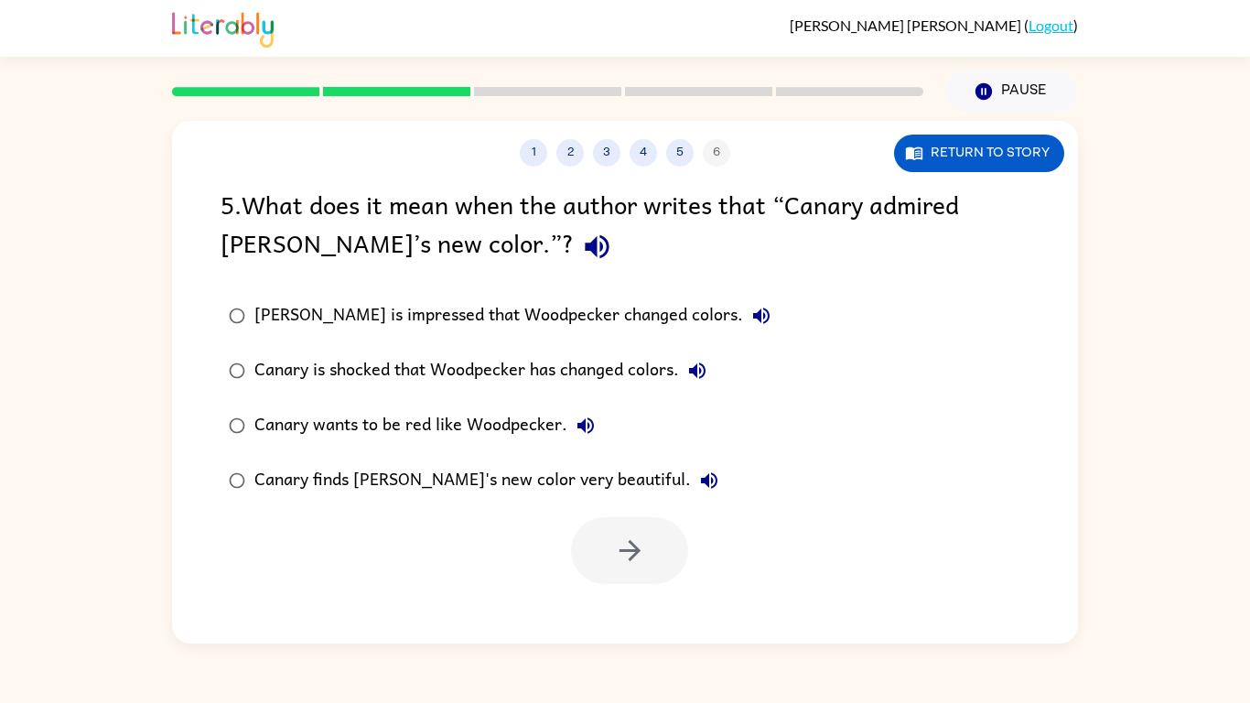
click at [581, 257] on icon "button" at bounding box center [597, 247] width 32 height 32
click at [751, 312] on icon "button" at bounding box center [762, 316] width 22 height 22
click at [706, 380] on icon "button" at bounding box center [697, 371] width 22 height 22
click at [582, 439] on button "Canary wants to be red like Woodpecker." at bounding box center [585, 425] width 37 height 37
click at [698, 478] on icon "button" at bounding box center [709, 481] width 22 height 22
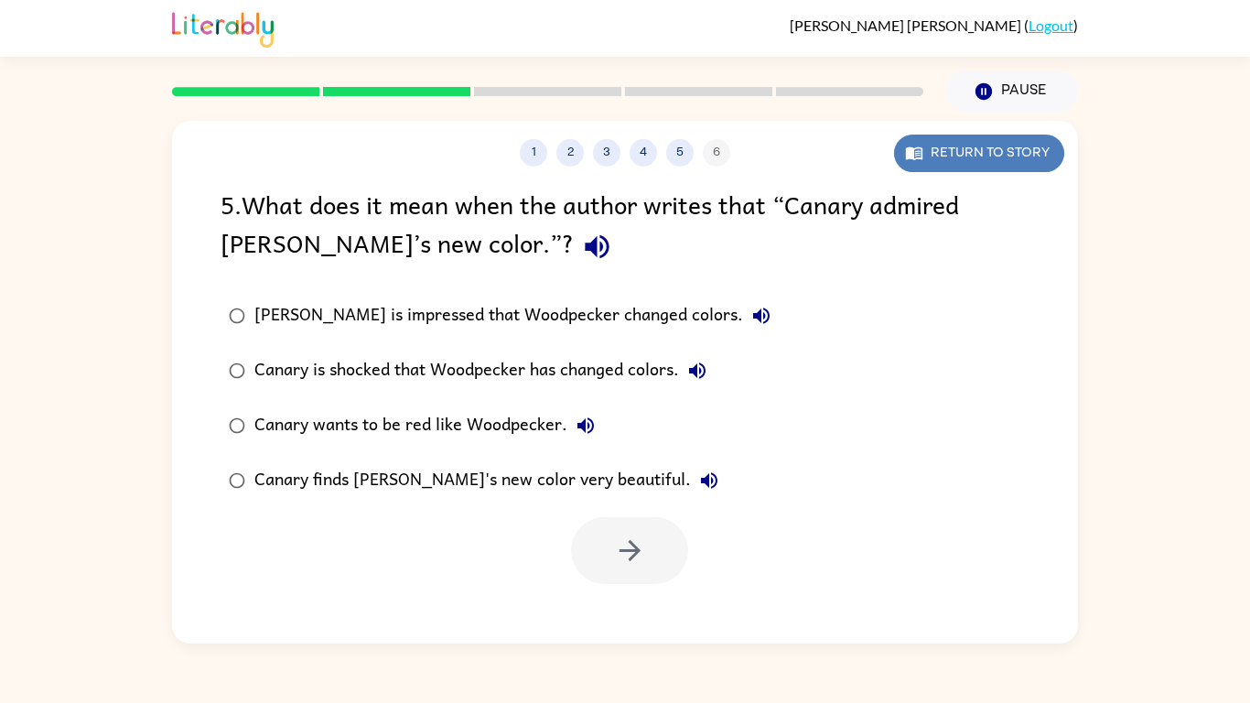
click at [958, 159] on button "Return to story" at bounding box center [979, 154] width 170 height 38
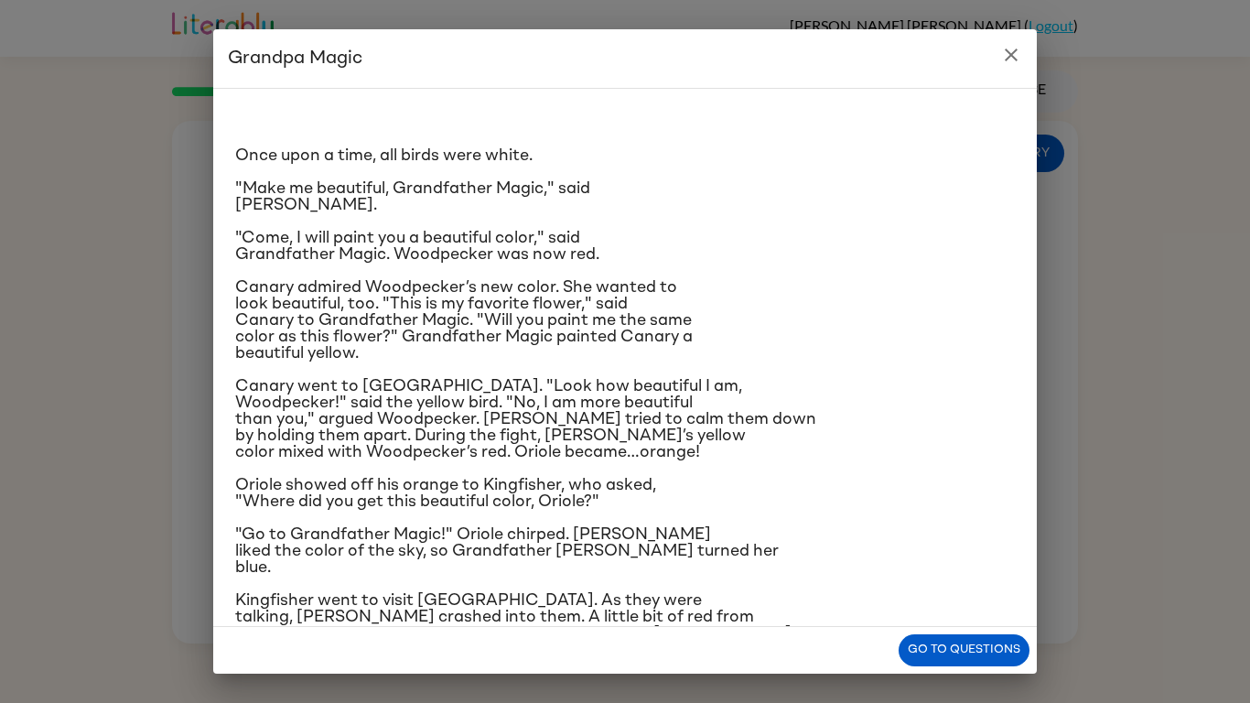
click at [1011, 49] on icon "close" at bounding box center [1011, 55] width 22 height 22
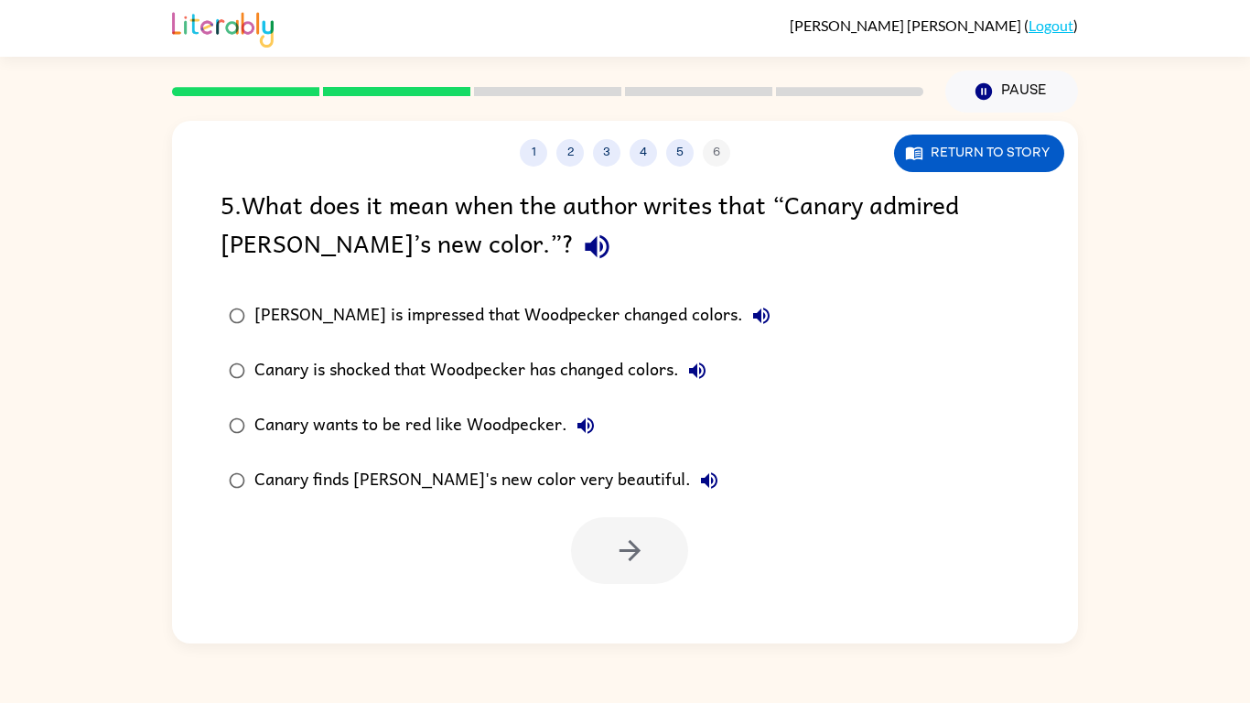
click at [708, 370] on icon "button" at bounding box center [697, 371] width 22 height 22
click at [341, 328] on div "[PERSON_NAME] is impressed that Woodpecker changed colors." at bounding box center [516, 315] width 525 height 37
click at [654, 561] on button "button" at bounding box center [629, 550] width 117 height 67
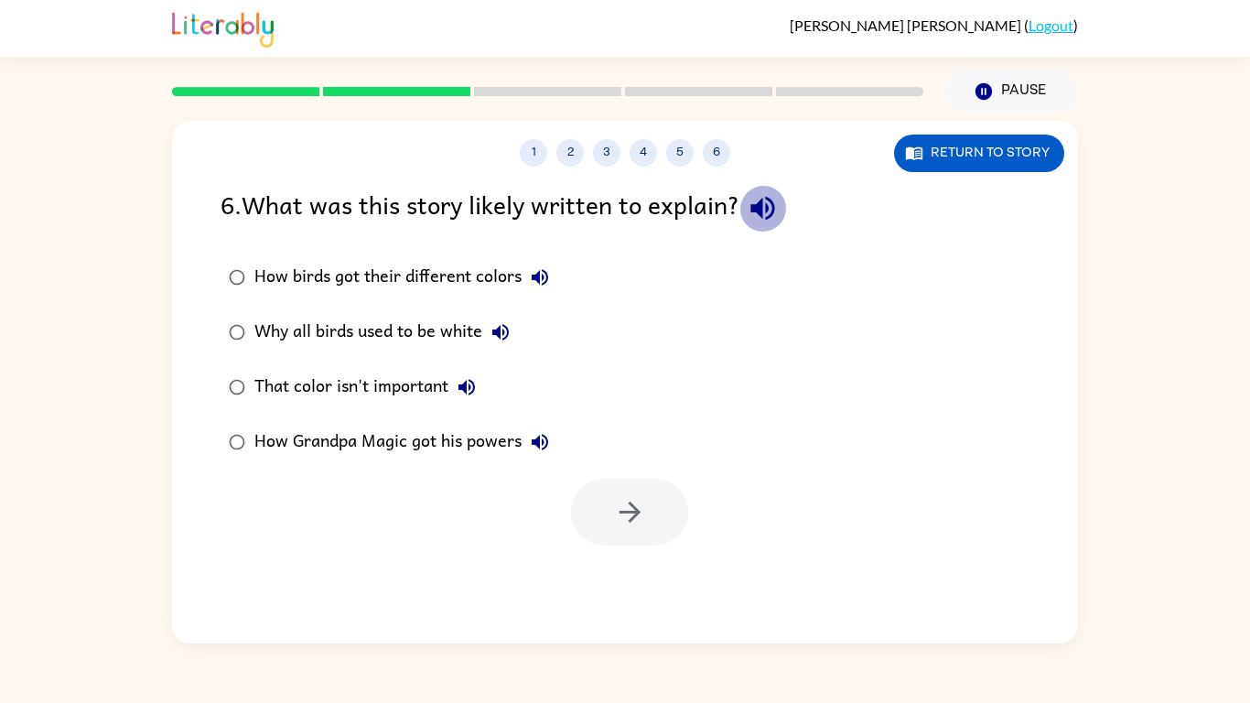
click at [774, 211] on icon "button" at bounding box center [763, 209] width 24 height 24
click at [535, 278] on icon "button" at bounding box center [540, 277] width 16 height 16
click at [503, 329] on icon "button" at bounding box center [501, 332] width 22 height 22
click at [480, 373] on button "That color isn't important" at bounding box center [467, 387] width 37 height 37
click at [549, 444] on icon "button" at bounding box center [540, 442] width 22 height 22
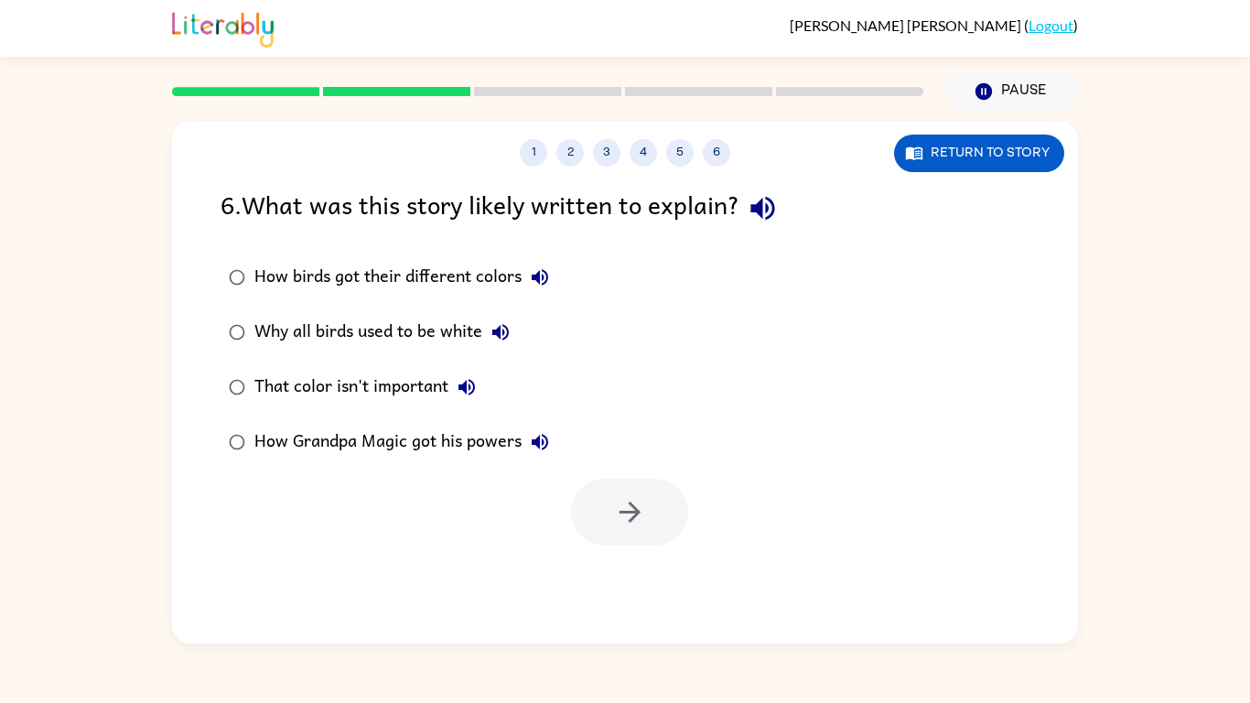
click at [362, 396] on div "That color isn't important" at bounding box center [369, 387] width 231 height 37
click at [602, 505] on button "button" at bounding box center [629, 512] width 117 height 67
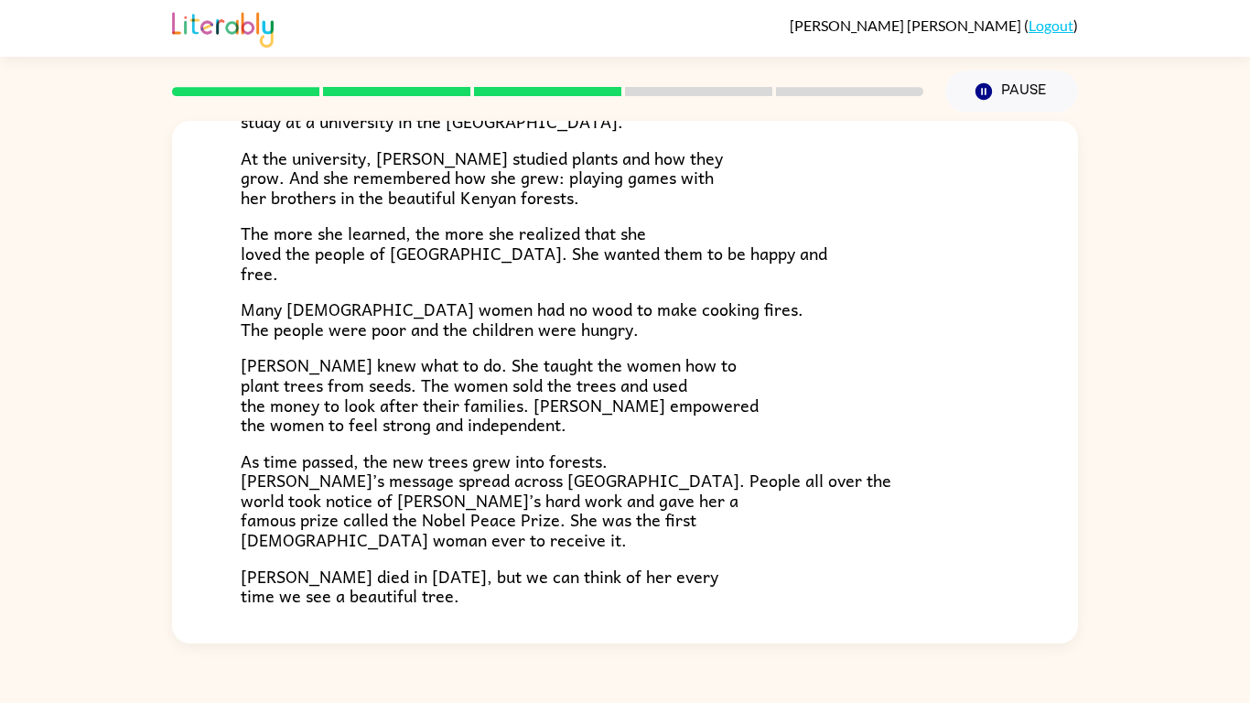
scroll to position [515, 0]
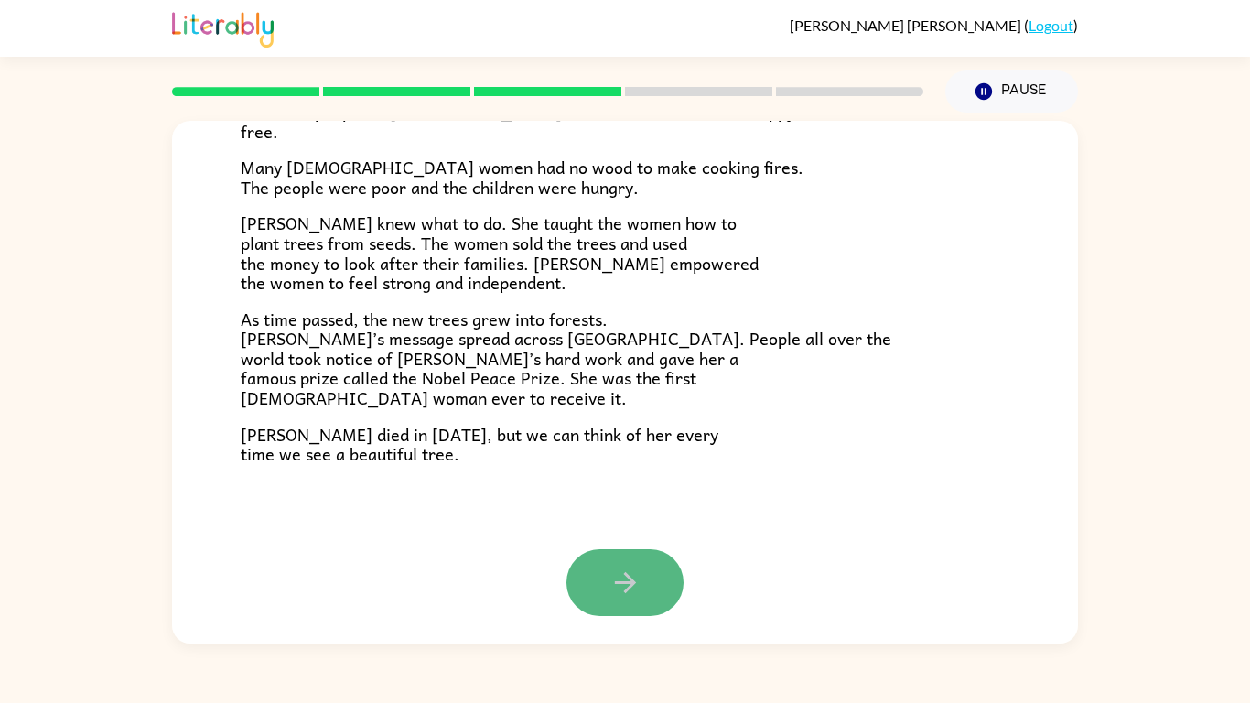
click at [650, 590] on button "button" at bounding box center [625, 582] width 117 height 67
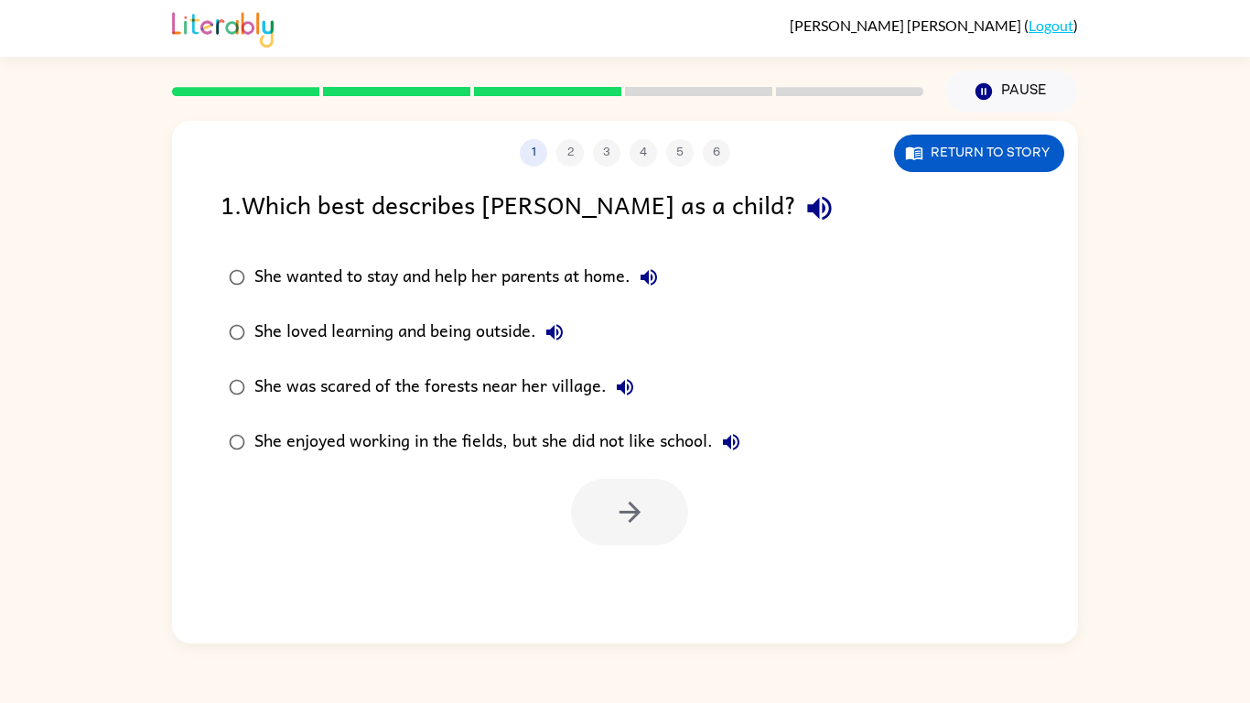
scroll to position [0, 0]
click at [807, 216] on icon "button" at bounding box center [819, 209] width 24 height 24
click at [662, 275] on button "She wanted to stay and help her parents at home." at bounding box center [649, 277] width 37 height 37
click at [575, 320] on label "She loved learning and being outside." at bounding box center [485, 332] width 548 height 55
click at [567, 329] on button "She loved learning and being outside." at bounding box center [554, 332] width 37 height 37
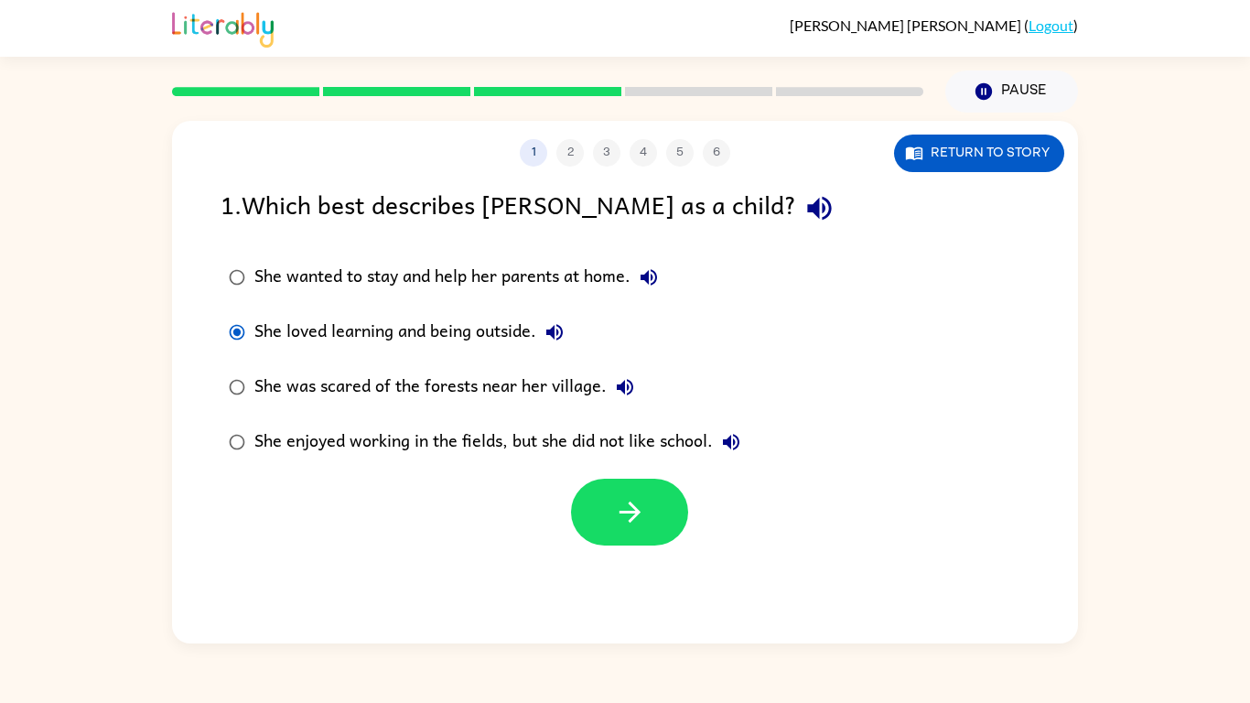
click at [629, 386] on icon "button" at bounding box center [625, 387] width 22 height 22
click at [734, 442] on icon "button" at bounding box center [731, 442] width 22 height 22
click at [953, 155] on button "Return to story" at bounding box center [979, 154] width 170 height 38
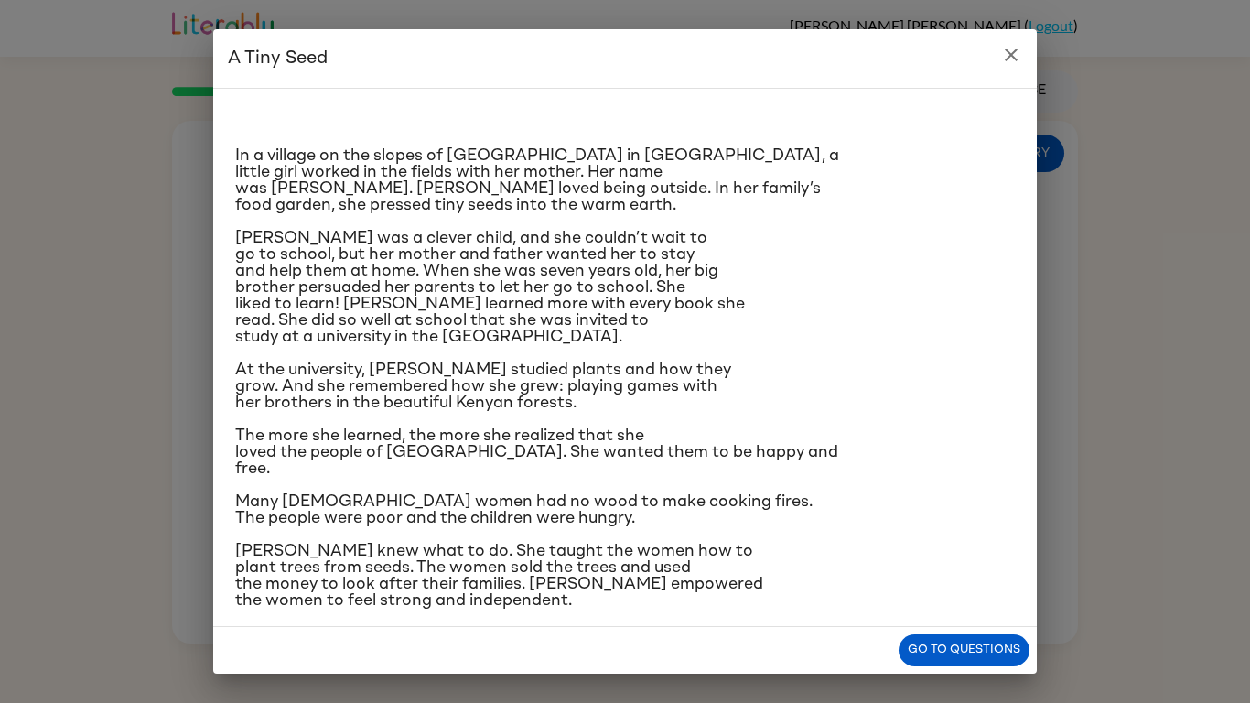
click at [1014, 46] on icon "close" at bounding box center [1011, 55] width 22 height 22
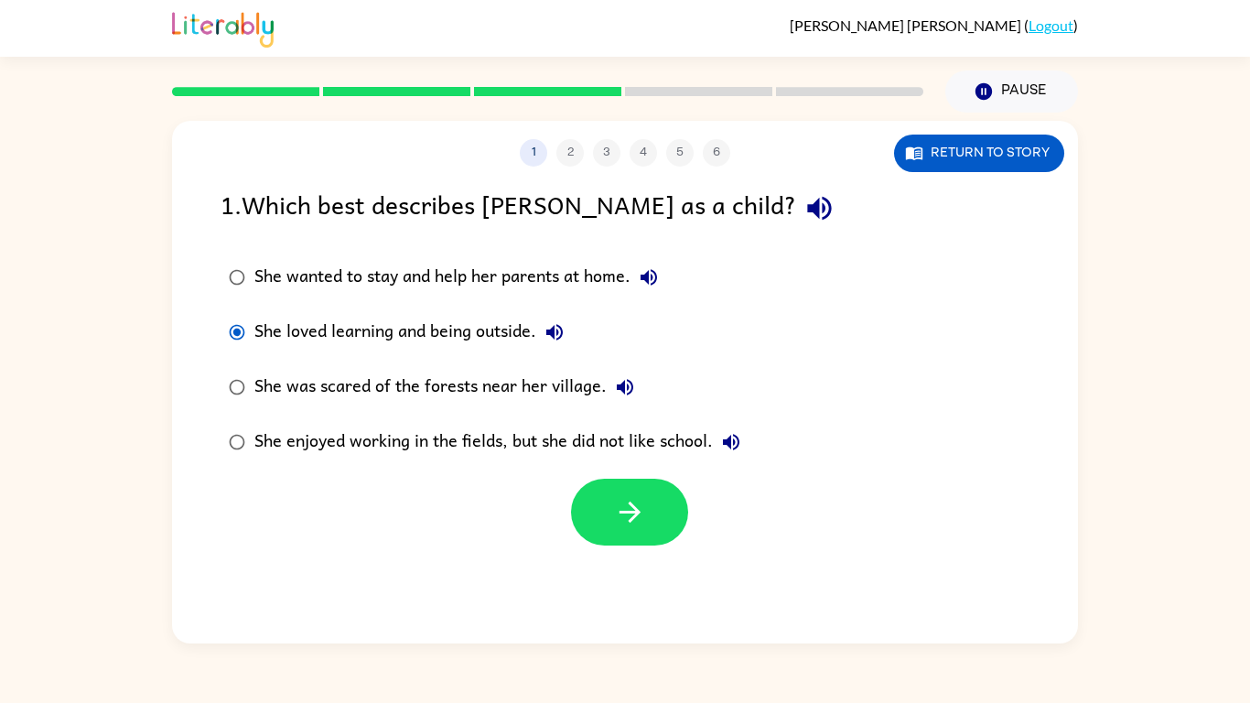
click at [563, 332] on icon "button" at bounding box center [555, 332] width 22 height 22
click at [645, 535] on button "button" at bounding box center [629, 512] width 117 height 67
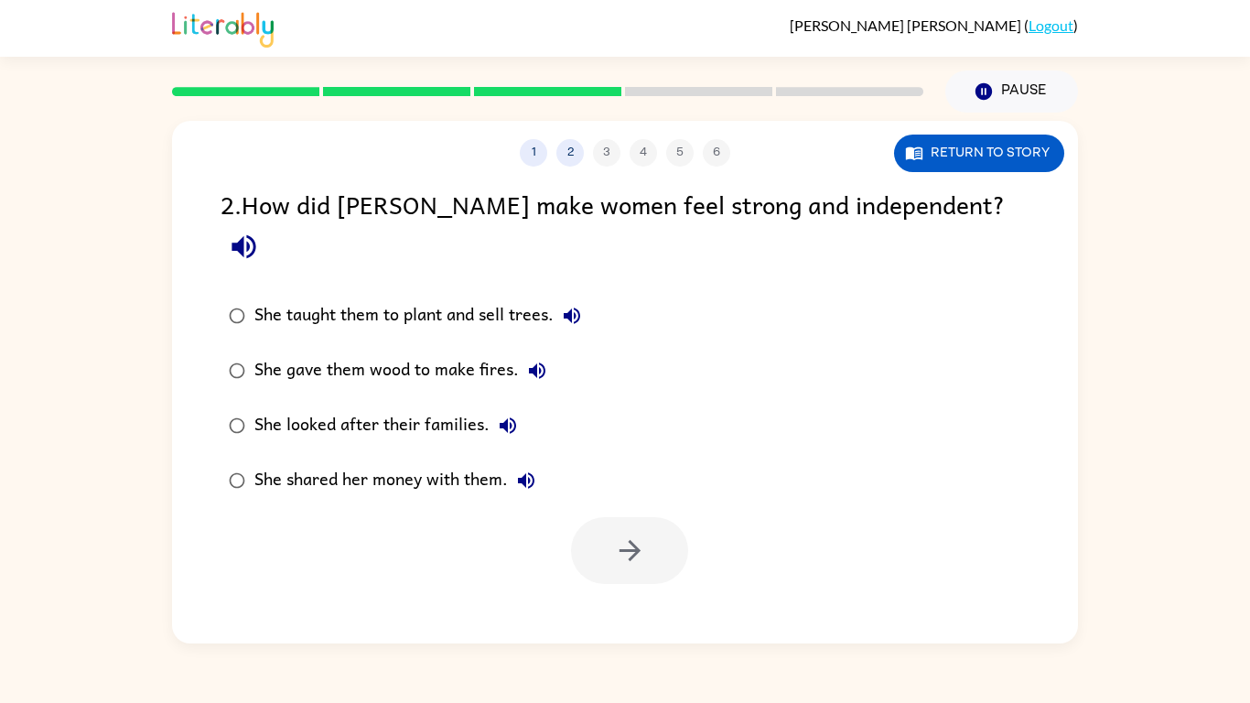
click at [260, 231] on icon "button" at bounding box center [244, 247] width 32 height 32
click at [576, 305] on icon "button" at bounding box center [572, 316] width 22 height 22
click at [543, 360] on icon "button" at bounding box center [537, 371] width 22 height 22
click at [521, 407] on button "She looked after their families." at bounding box center [508, 425] width 37 height 37
click at [533, 470] on icon "button" at bounding box center [526, 481] width 22 height 22
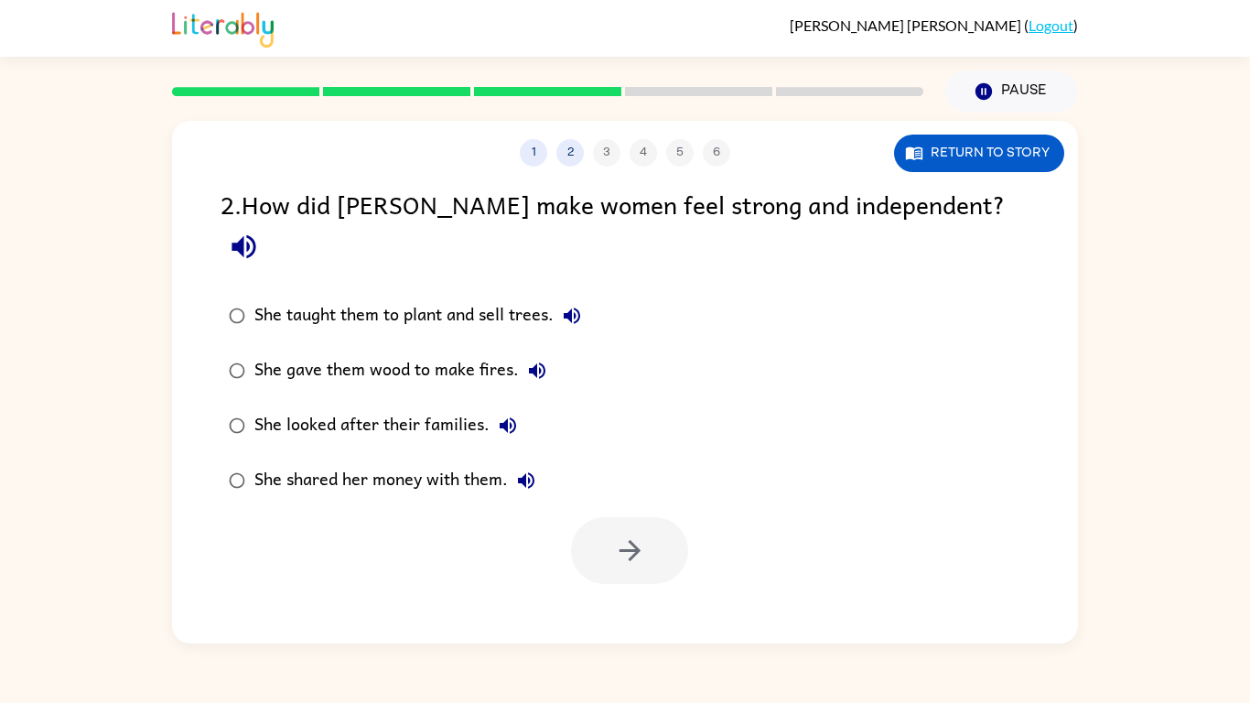
click at [475, 297] on div "She taught them to plant and sell trees." at bounding box center [422, 315] width 336 height 37
click at [596, 517] on button "button" at bounding box center [629, 550] width 117 height 67
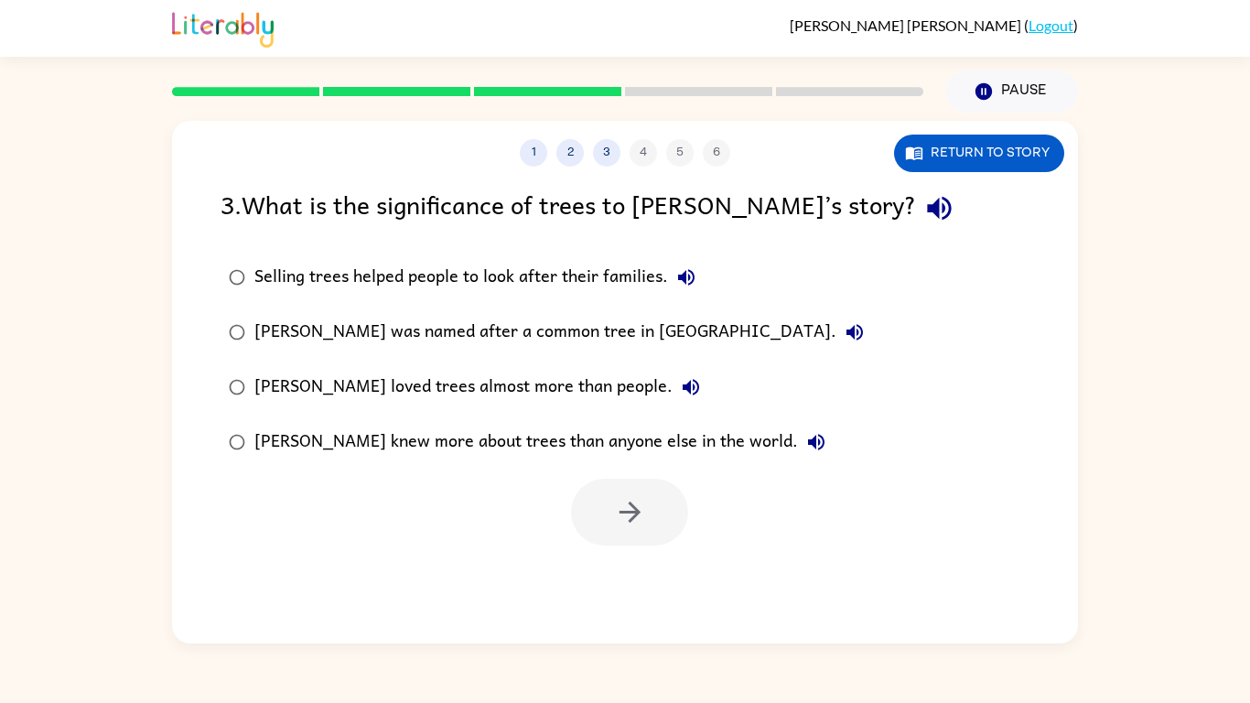
click at [924, 220] on icon "button" at bounding box center [940, 208] width 32 height 32
click at [689, 276] on icon "button" at bounding box center [686, 277] width 22 height 22
click at [844, 337] on icon "button" at bounding box center [855, 332] width 22 height 22
click at [513, 279] on div "Selling trees helped people to look after their families." at bounding box center [479, 277] width 450 height 37
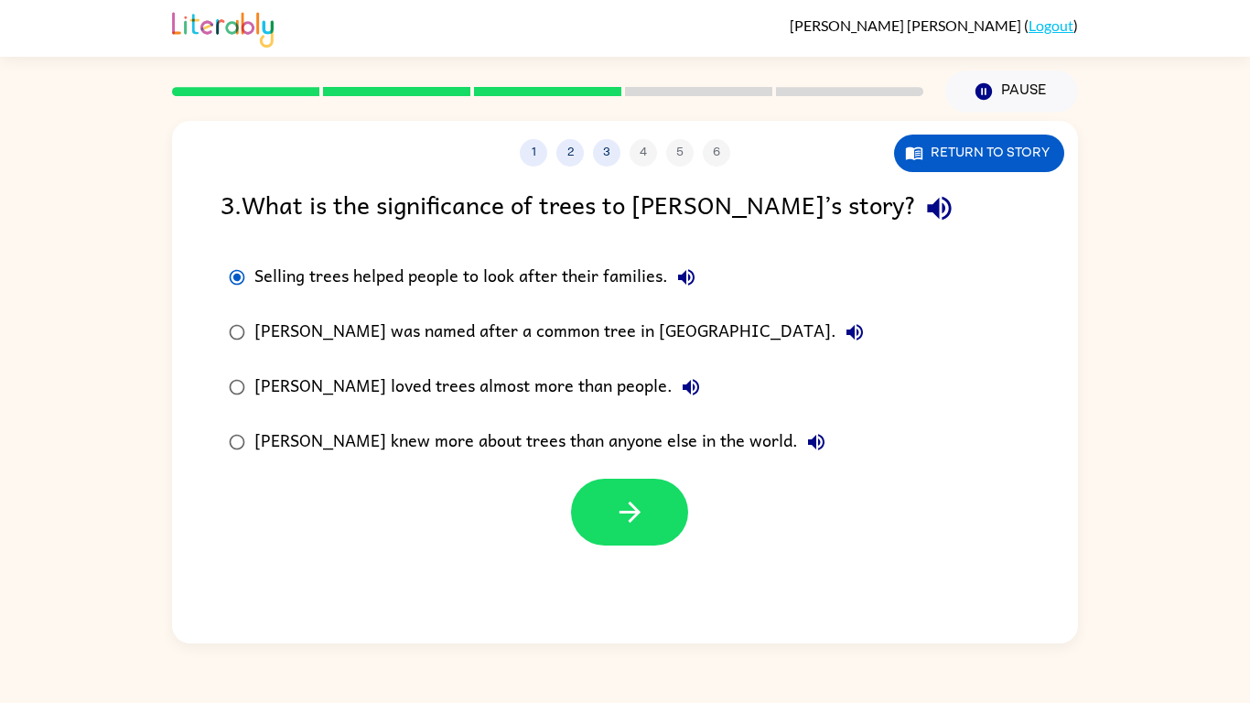
click at [680, 379] on icon "button" at bounding box center [691, 387] width 22 height 22
click at [767, 451] on div "[PERSON_NAME] knew more about trees than anyone else in the world." at bounding box center [544, 442] width 580 height 37
click at [805, 445] on icon "button" at bounding box center [816, 442] width 22 height 22
click at [466, 278] on div "Selling trees helped people to look after their families." at bounding box center [479, 277] width 450 height 37
click at [638, 482] on button "button" at bounding box center [629, 512] width 117 height 67
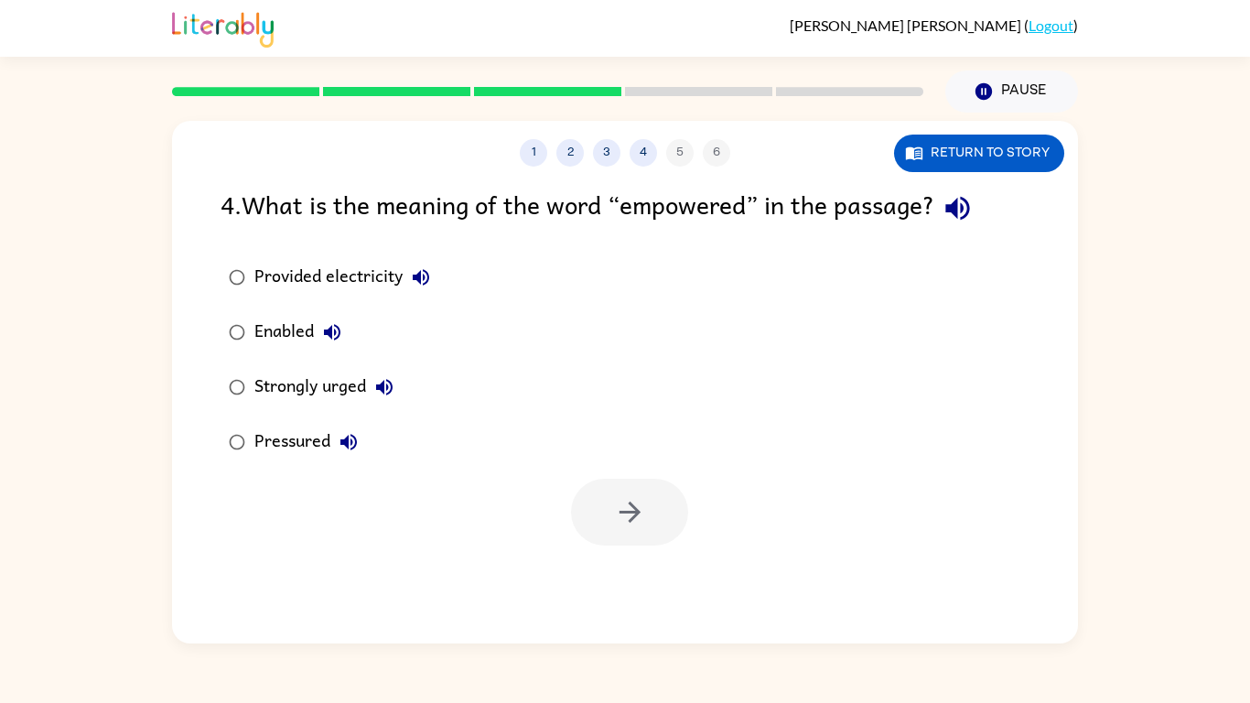
click at [974, 216] on icon "button" at bounding box center [958, 208] width 32 height 32
click at [944, 160] on button "Return to story" at bounding box center [979, 154] width 170 height 38
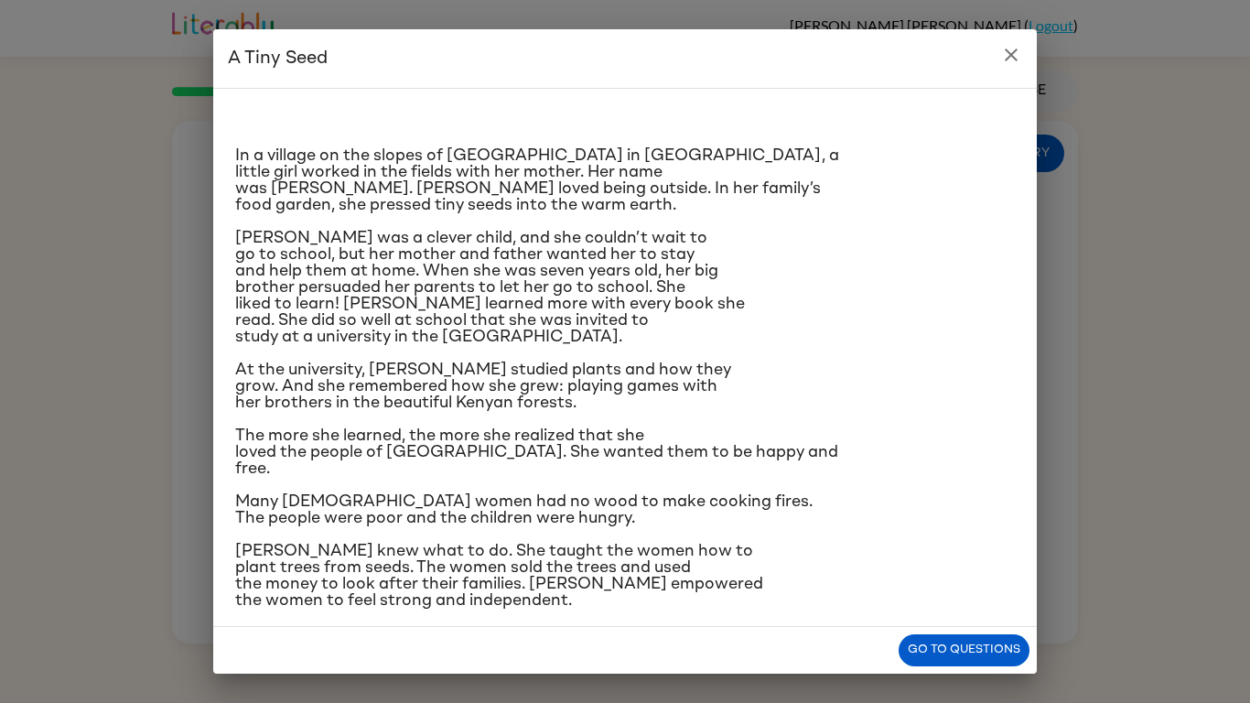
scroll to position [162, 0]
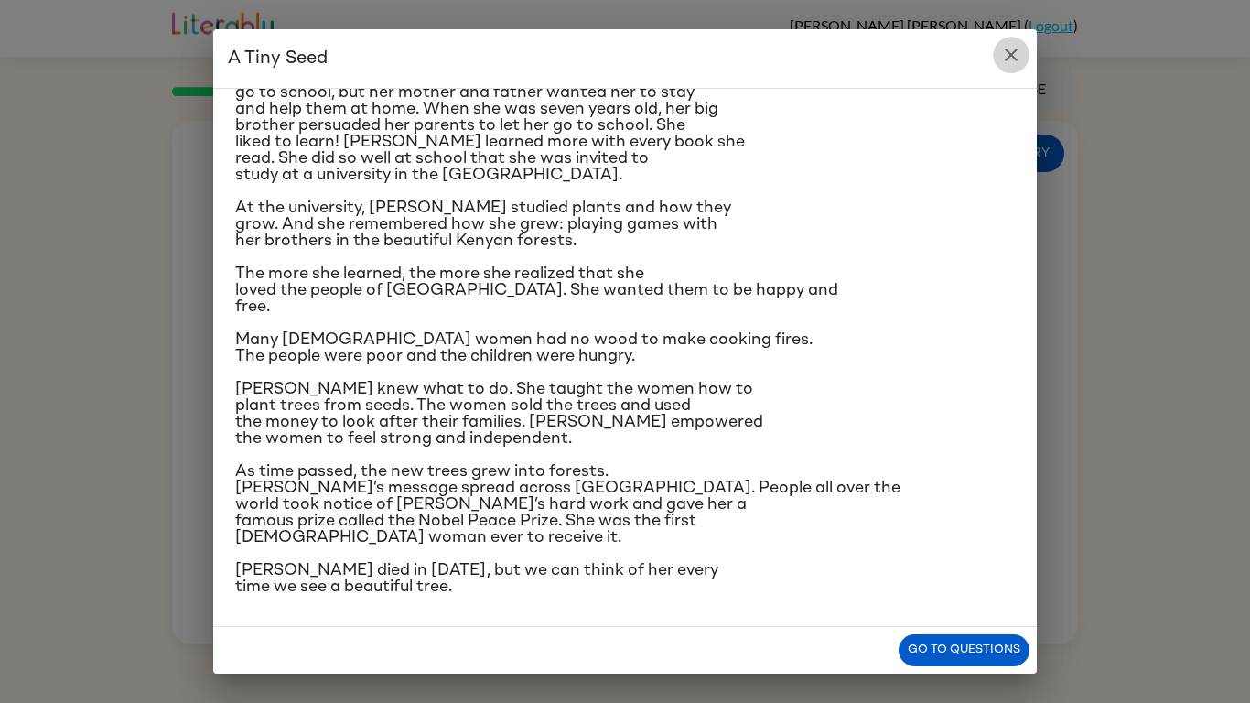
click at [1018, 64] on icon "close" at bounding box center [1011, 55] width 22 height 22
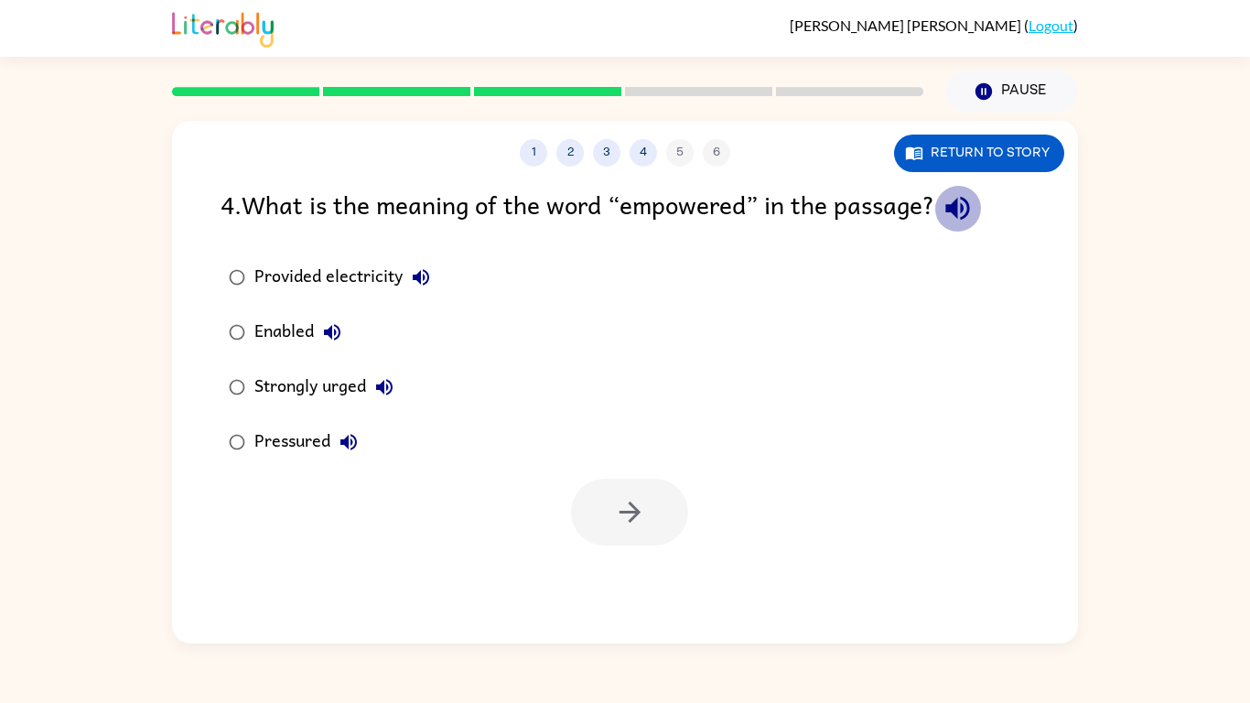
click at [964, 210] on icon "button" at bounding box center [958, 208] width 32 height 32
click at [429, 285] on icon "button" at bounding box center [421, 277] width 22 height 22
click at [332, 327] on icon "button" at bounding box center [332, 332] width 16 height 16
click at [392, 394] on icon "button" at bounding box center [384, 387] width 22 height 22
click at [355, 445] on icon "button" at bounding box center [348, 442] width 16 height 16
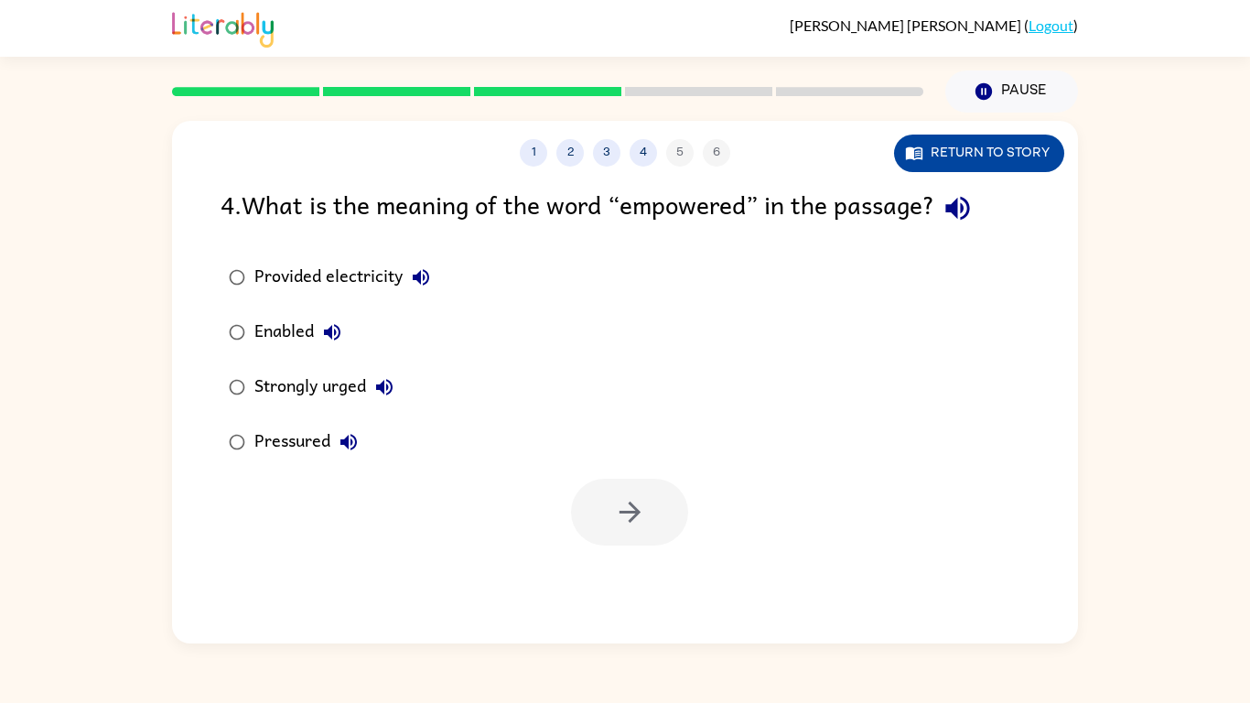
click at [978, 157] on button "Return to story" at bounding box center [979, 154] width 170 height 38
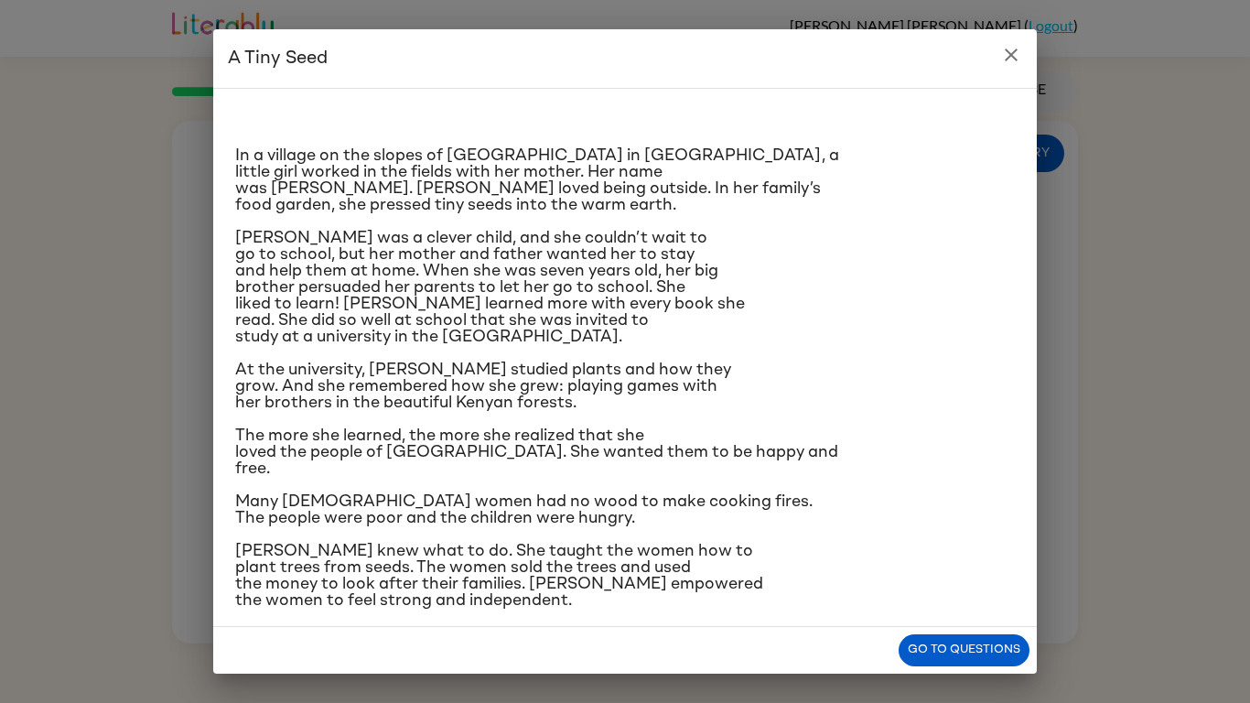
click at [989, 66] on h2 "A Tiny Seed" at bounding box center [625, 58] width 824 height 59
click at [1005, 53] on icon "close" at bounding box center [1011, 55] width 22 height 22
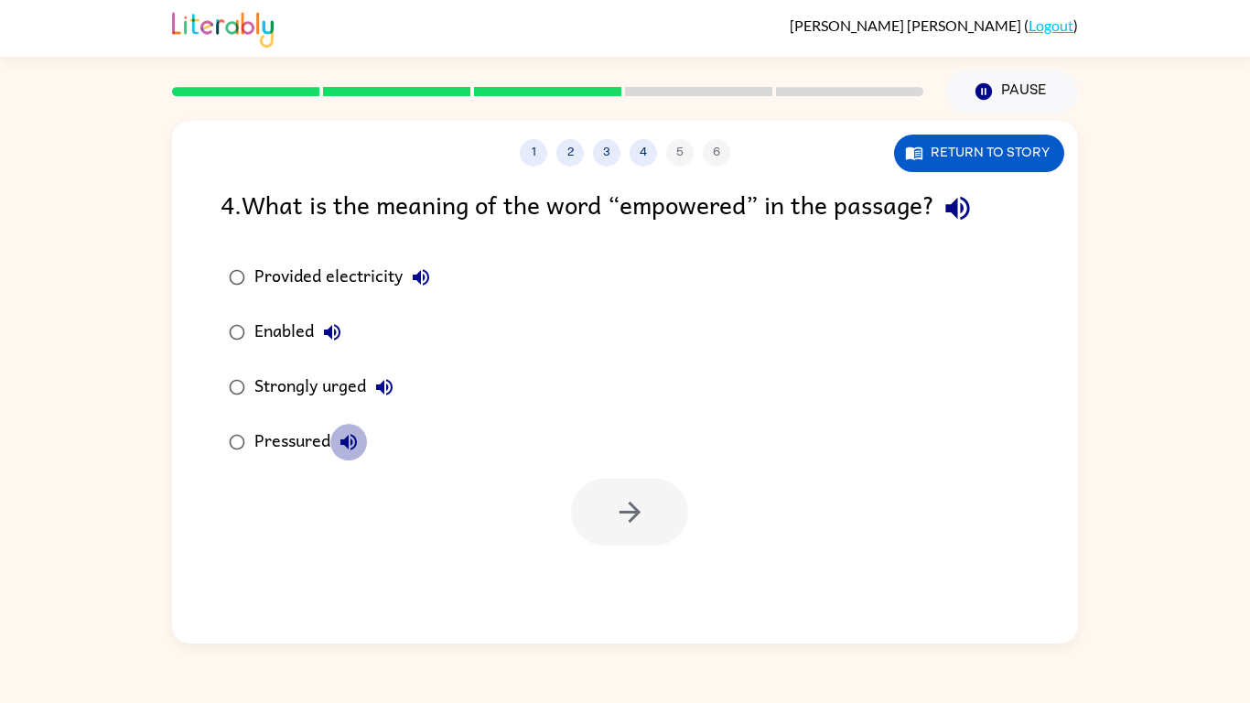
click at [339, 454] on button "Pressured" at bounding box center [348, 442] width 37 height 37
click at [292, 454] on div "Pressured" at bounding box center [310, 442] width 113 height 37
click at [276, 404] on div "Strongly urged" at bounding box center [328, 387] width 148 height 37
click at [651, 534] on button "button" at bounding box center [629, 512] width 117 height 67
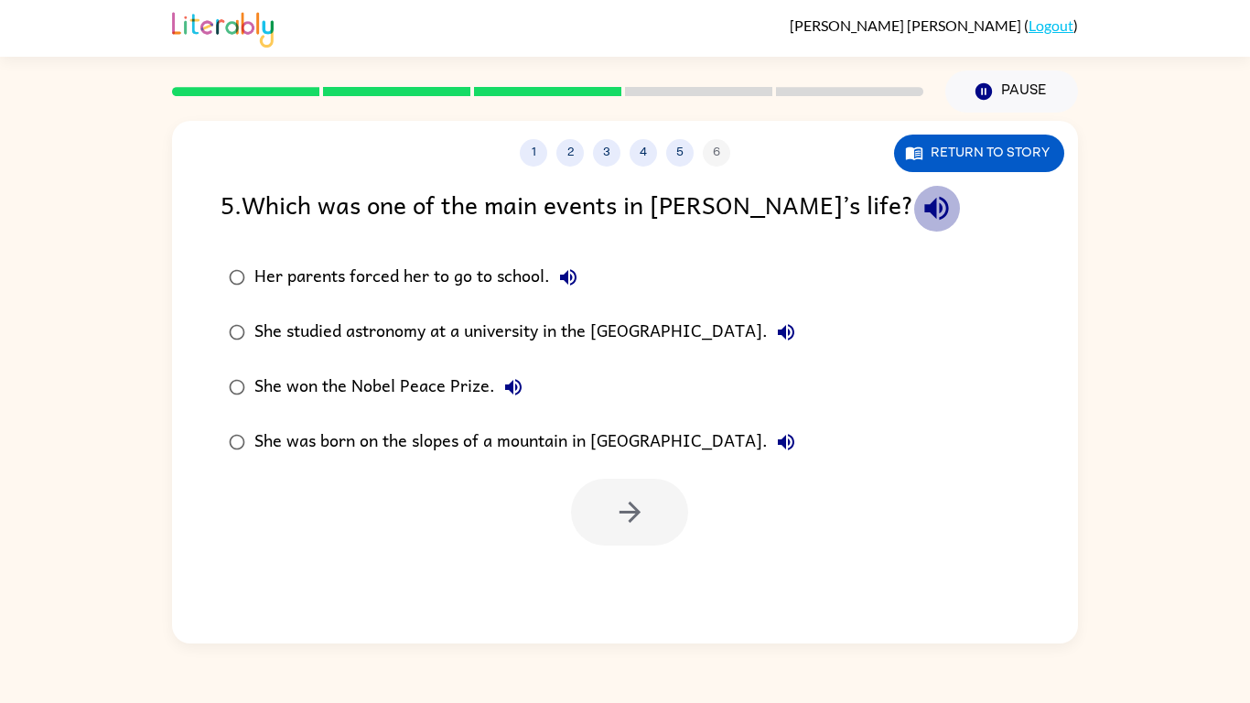
click at [913, 227] on button "button" at bounding box center [936, 208] width 47 height 47
click at [550, 278] on button "Her parents forced her to go to school." at bounding box center [568, 277] width 37 height 37
click at [797, 338] on icon "button" at bounding box center [786, 332] width 22 height 22
click at [508, 385] on icon "button" at bounding box center [513, 387] width 16 height 16
click at [775, 452] on icon "button" at bounding box center [786, 442] width 22 height 22
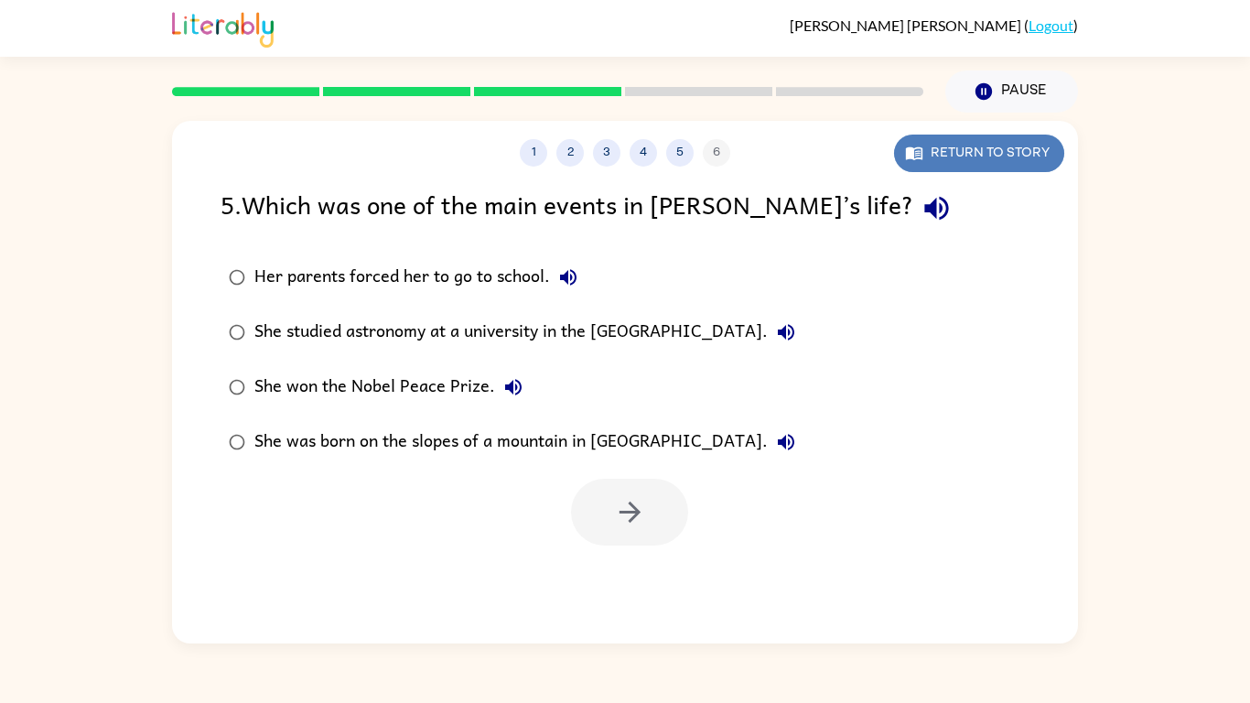
click at [976, 150] on button "Return to story" at bounding box center [979, 154] width 170 height 38
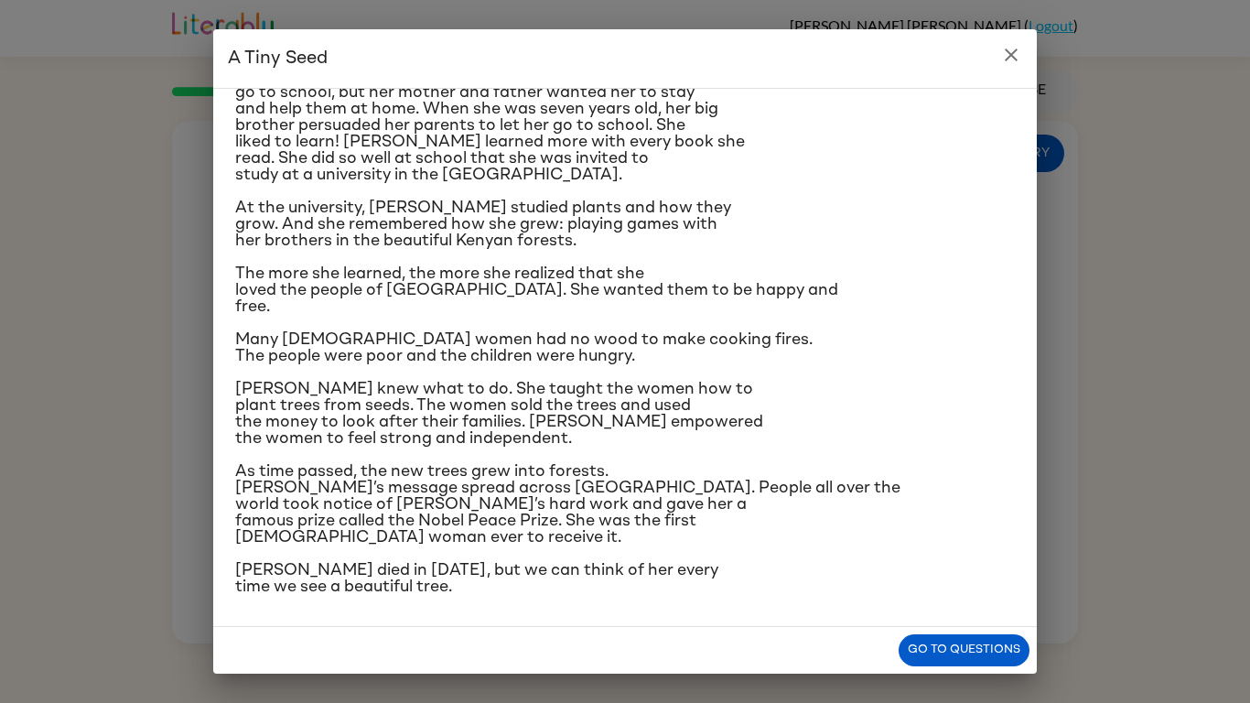
click at [477, 287] on span "The more she learned, the more she realized that she loved the people of [GEOGR…" at bounding box center [536, 289] width 603 height 49
click at [1015, 74] on h2 "A Tiny Seed" at bounding box center [625, 58] width 824 height 59
click at [1016, 50] on icon "close" at bounding box center [1011, 55] width 13 height 13
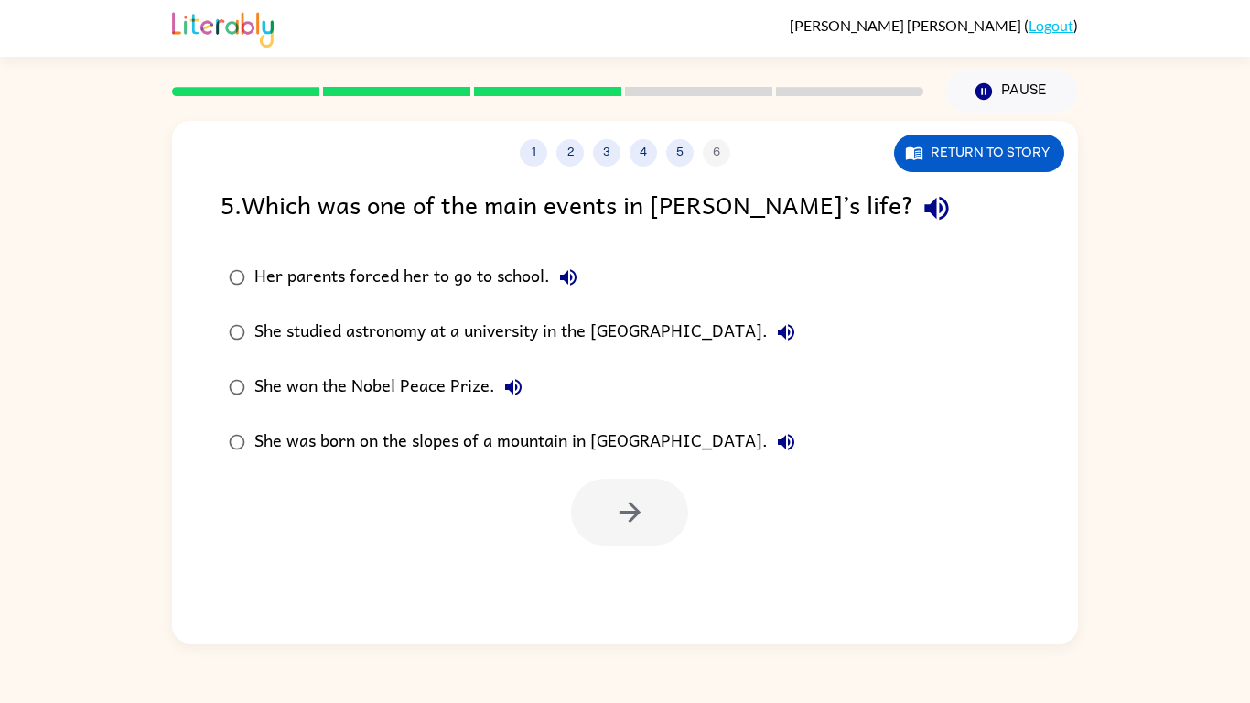
click at [426, 394] on div "She won the Nobel Peace Prize." at bounding box center [392, 387] width 277 height 37
click at [632, 544] on button "button" at bounding box center [629, 512] width 117 height 67
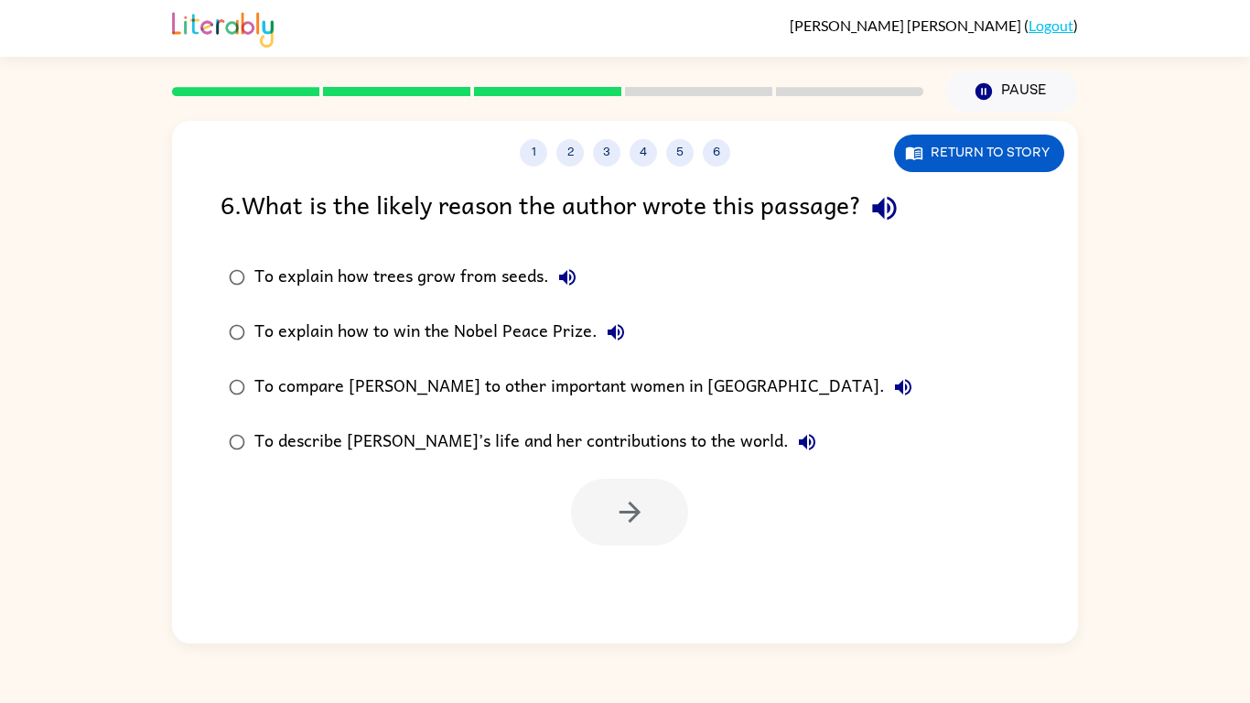
click at [631, 539] on div at bounding box center [629, 512] width 117 height 67
click at [879, 221] on icon "button" at bounding box center [885, 208] width 32 height 32
click at [557, 271] on icon "button" at bounding box center [568, 277] width 22 height 22
click at [620, 326] on icon "button" at bounding box center [616, 332] width 22 height 22
click at [892, 394] on icon "button" at bounding box center [903, 387] width 22 height 22
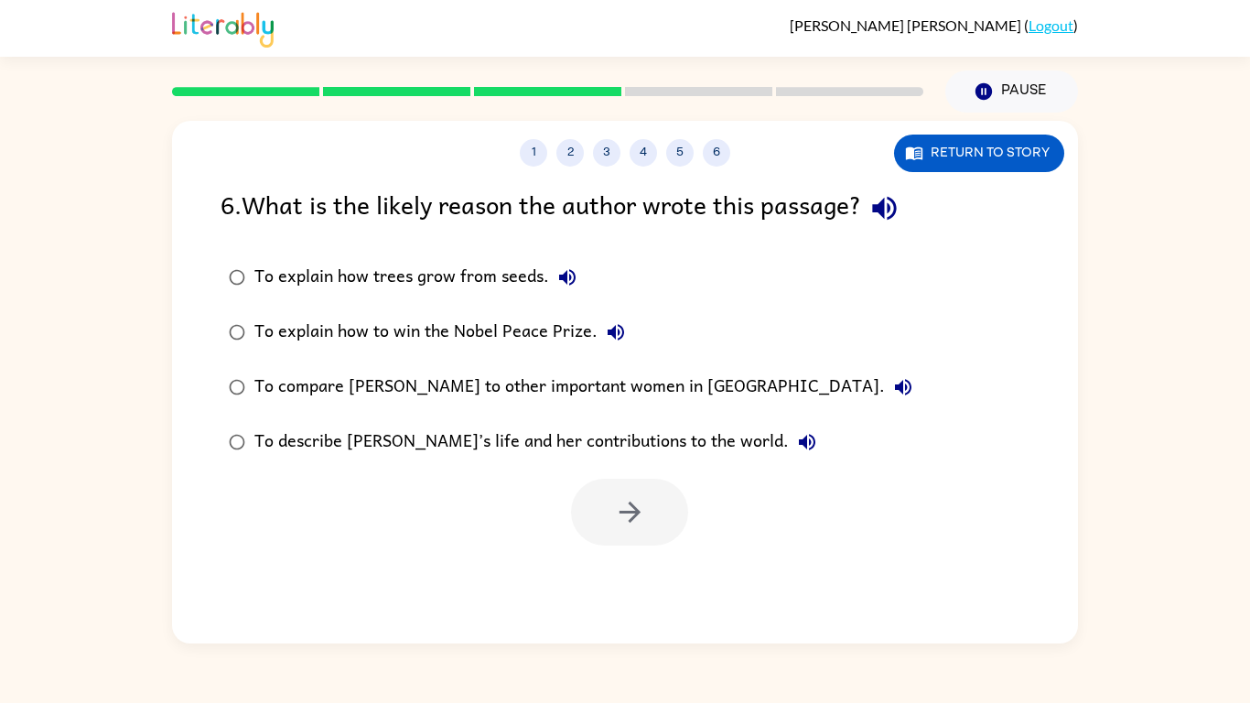
click at [423, 441] on div "To describe [PERSON_NAME]’s life and her contributions to the world." at bounding box center [539, 442] width 571 height 37
click at [424, 449] on div "To describe [PERSON_NAME]’s life and her contributions to the world." at bounding box center [539, 442] width 571 height 37
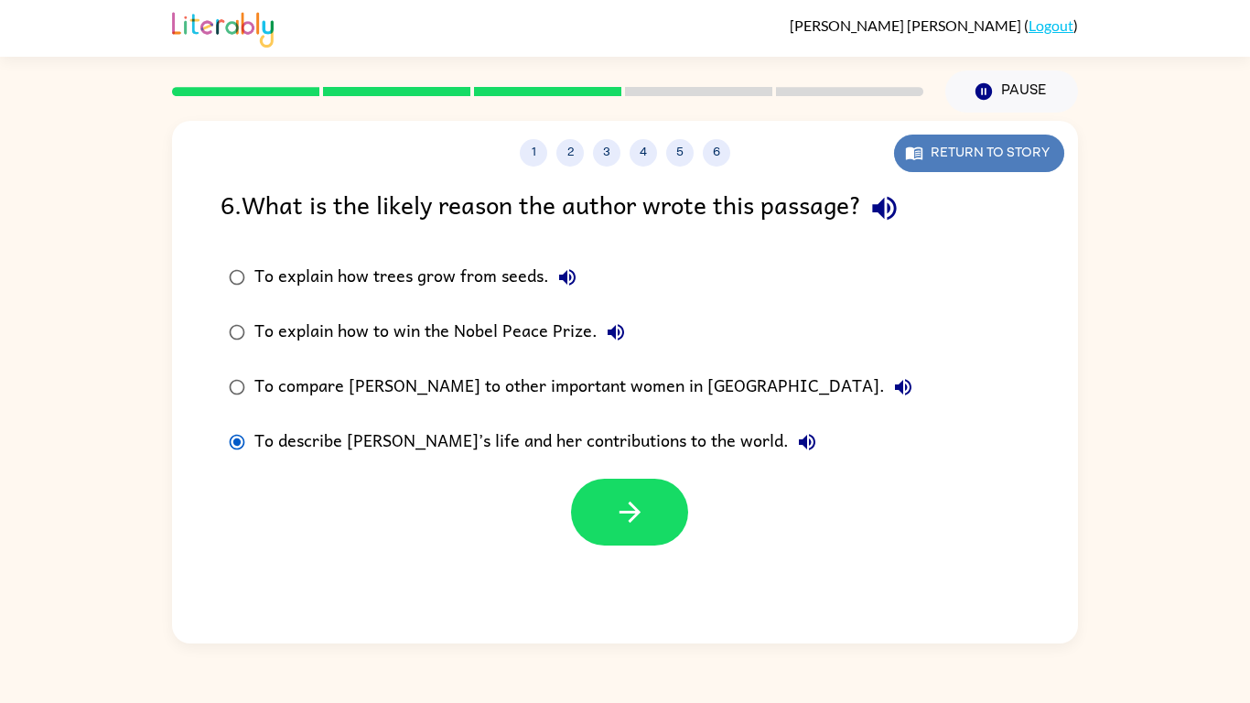
click at [932, 145] on button "Return to story" at bounding box center [979, 154] width 170 height 38
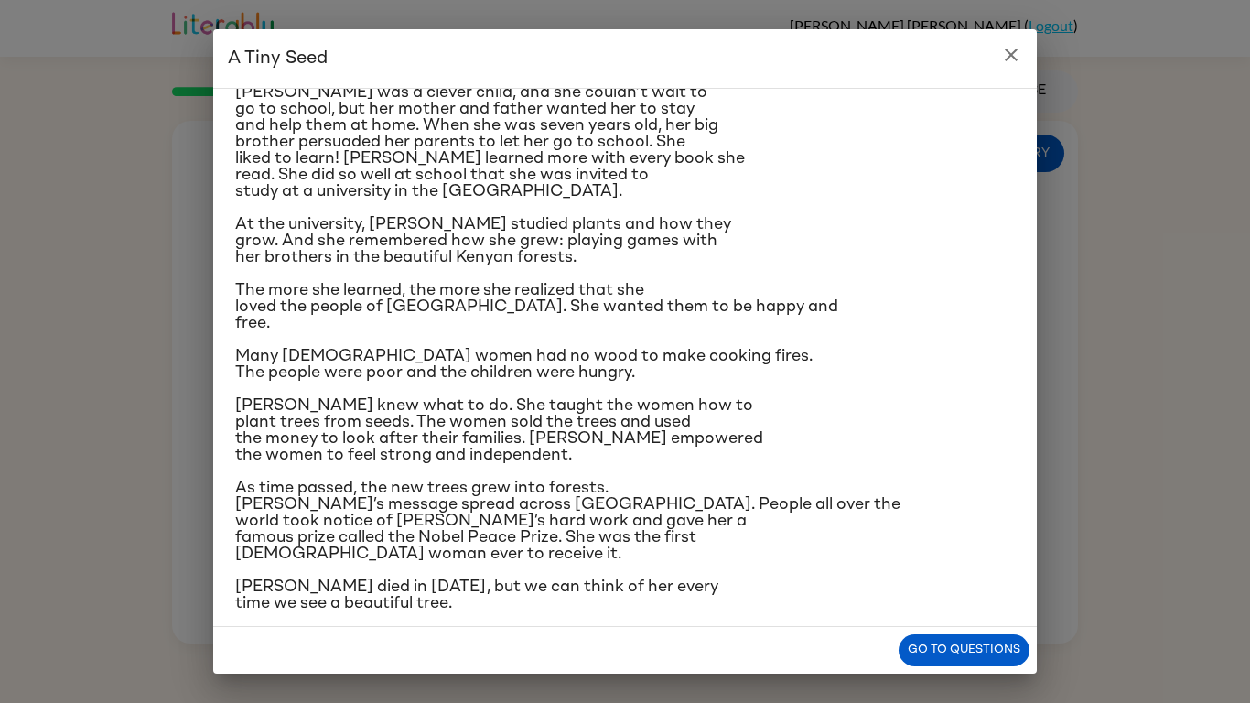
scroll to position [149, 0]
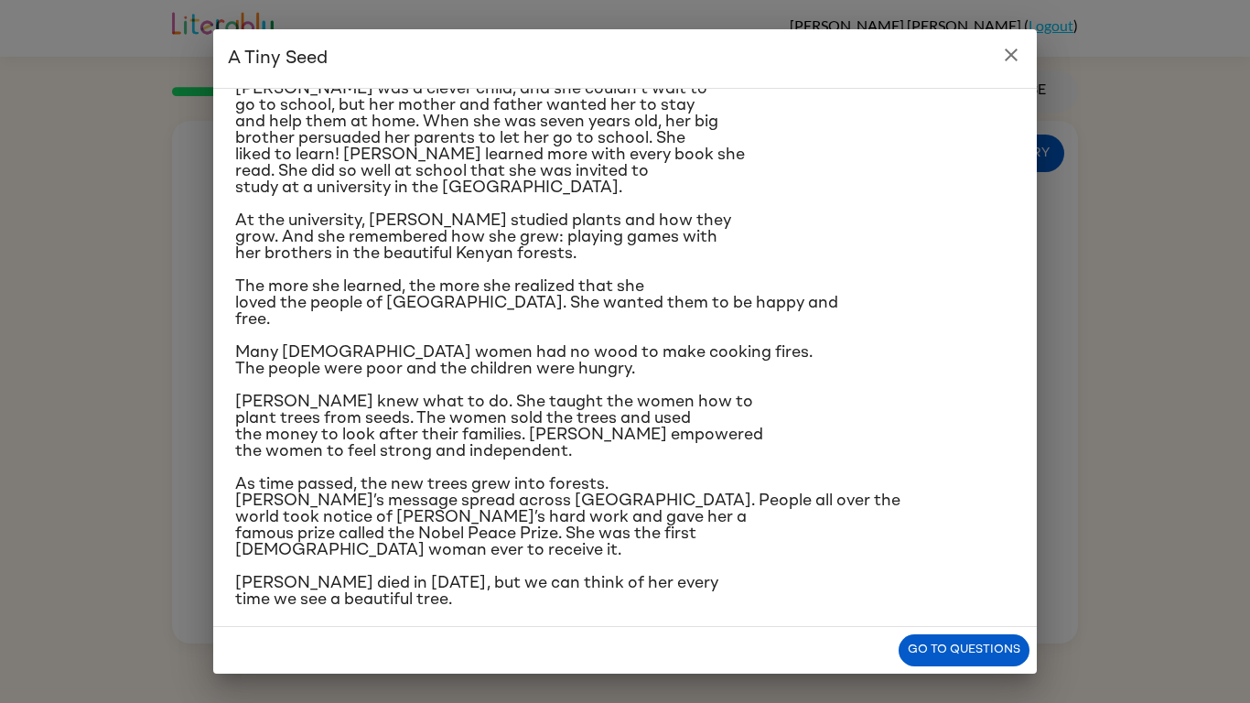
click at [1019, 44] on icon "close" at bounding box center [1011, 55] width 22 height 22
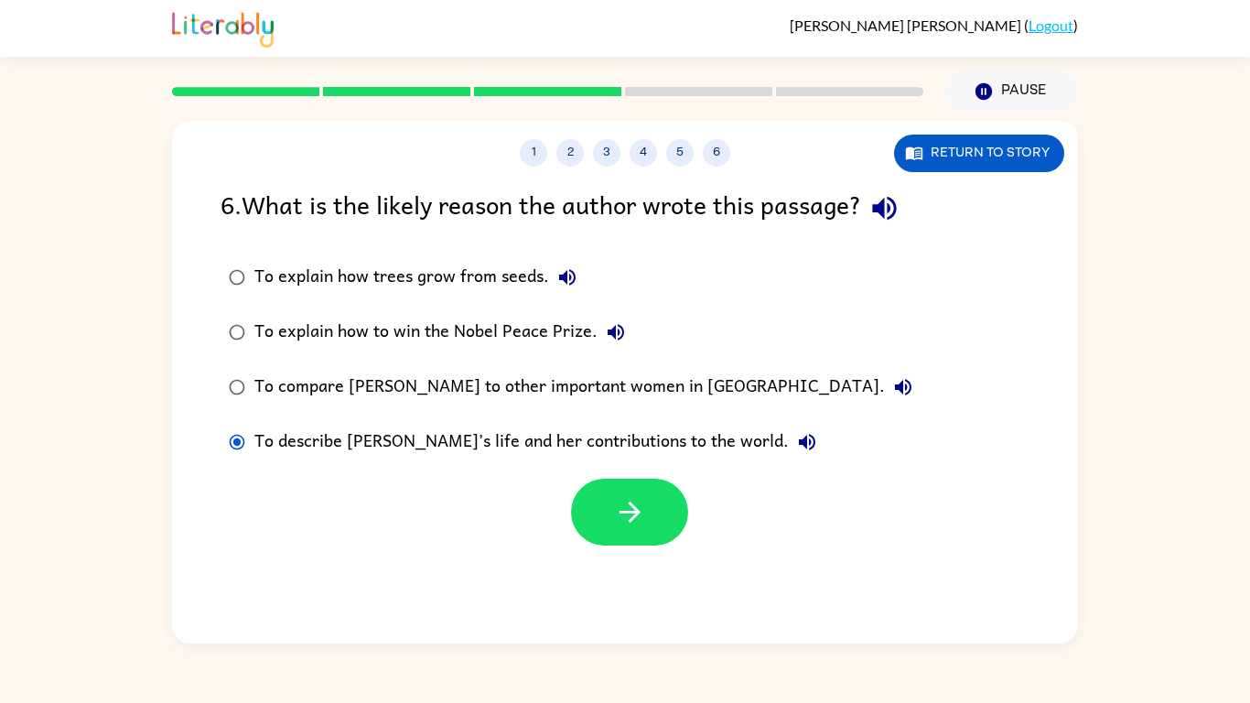
click at [893, 207] on icon "button" at bounding box center [884, 209] width 24 height 24
click at [799, 440] on icon "button" at bounding box center [807, 442] width 16 height 16
click at [680, 503] on button "button" at bounding box center [629, 512] width 117 height 67
